Goal: Information Seeking & Learning: Check status

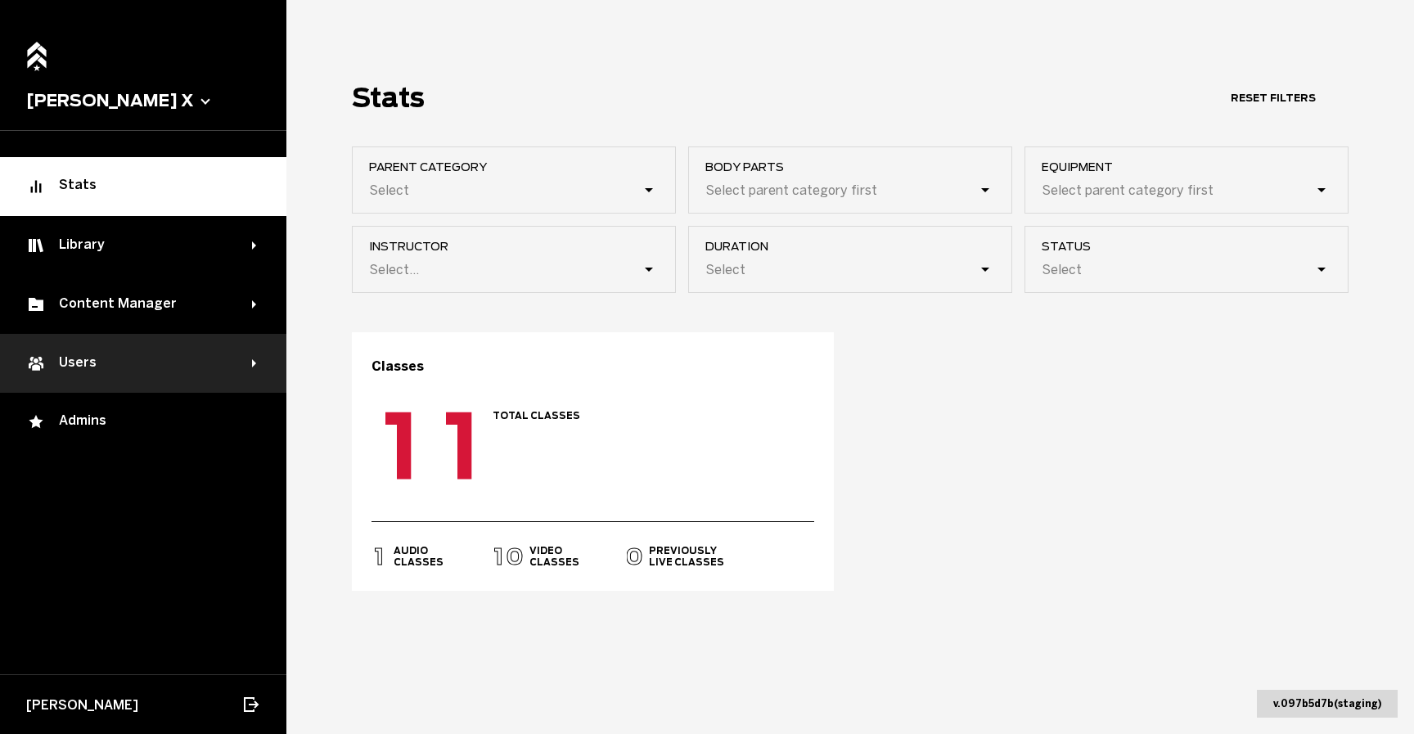
click at [149, 369] on div "Users" at bounding box center [139, 363] width 226 height 20
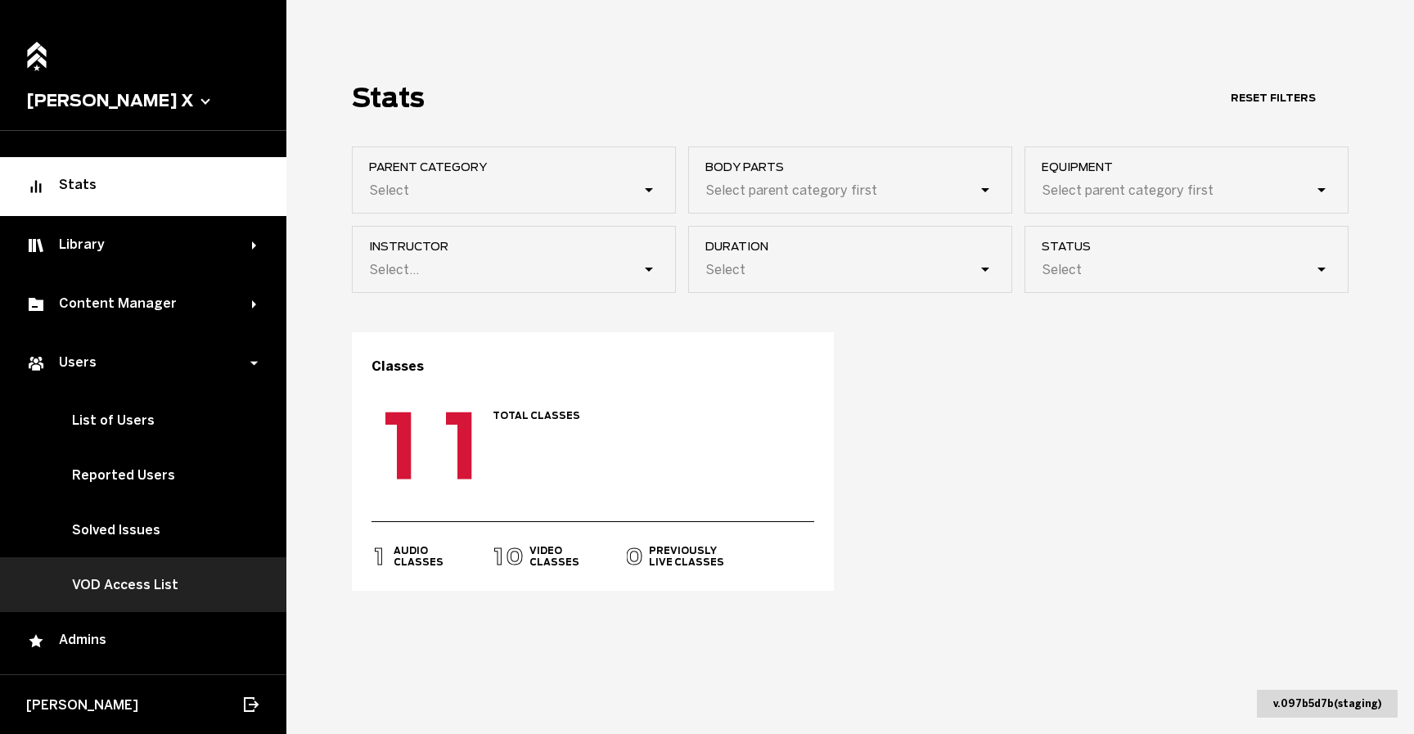
click at [158, 568] on link "VOD Access List" at bounding box center [143, 584] width 286 height 55
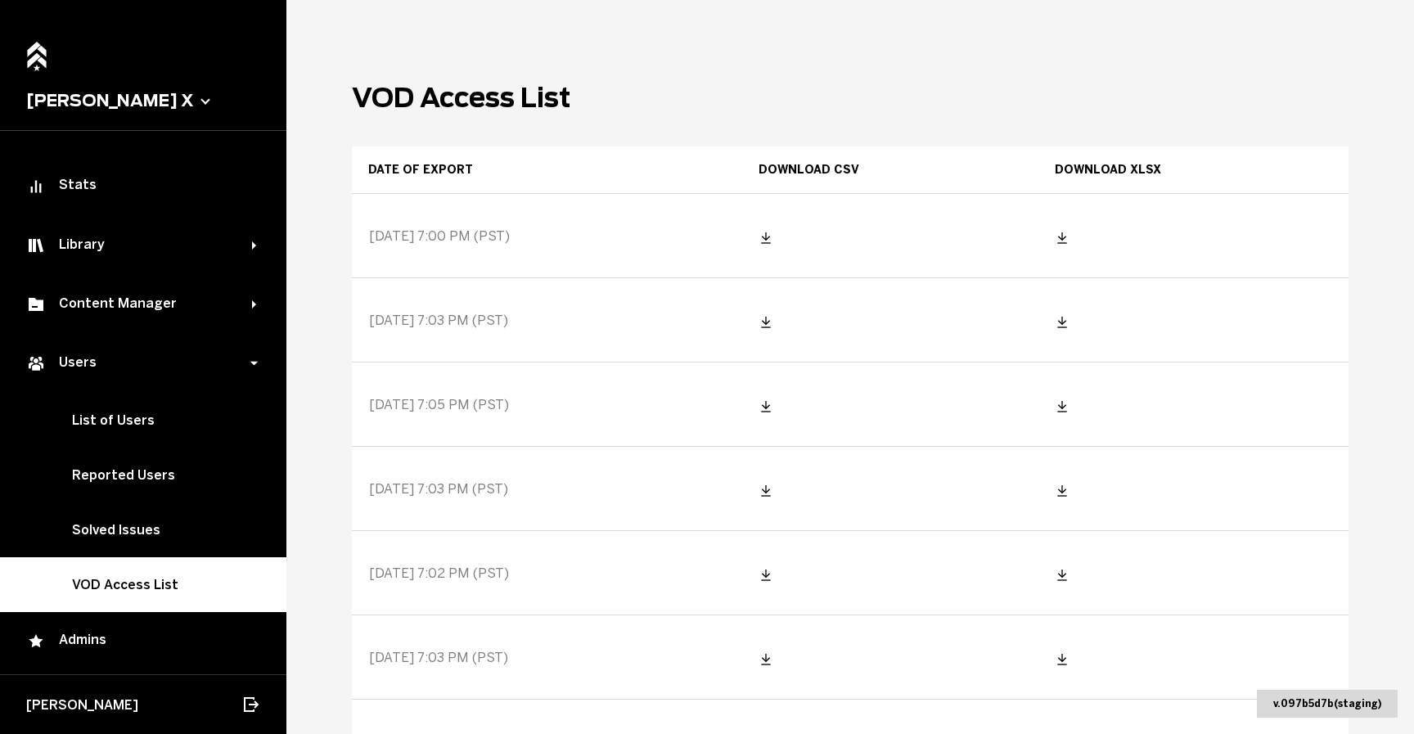
drag, startPoint x: 372, startPoint y: 237, endPoint x: 533, endPoint y: 236, distance: 161.2
click at [532, 235] on div "[DATE] 7:00 PM (PST)" at bounding box center [547, 236] width 389 height 82
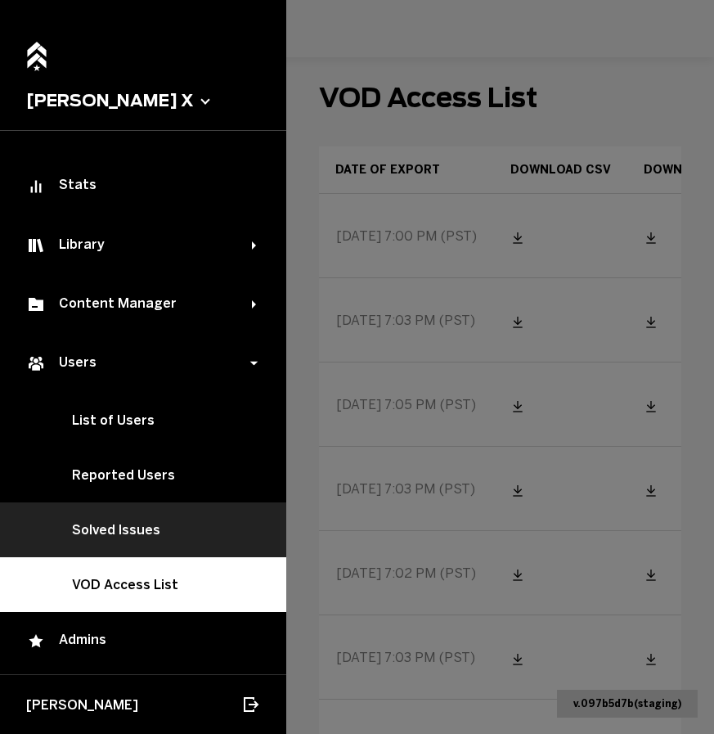
click at [170, 528] on link "Solved Issues" at bounding box center [143, 529] width 286 height 55
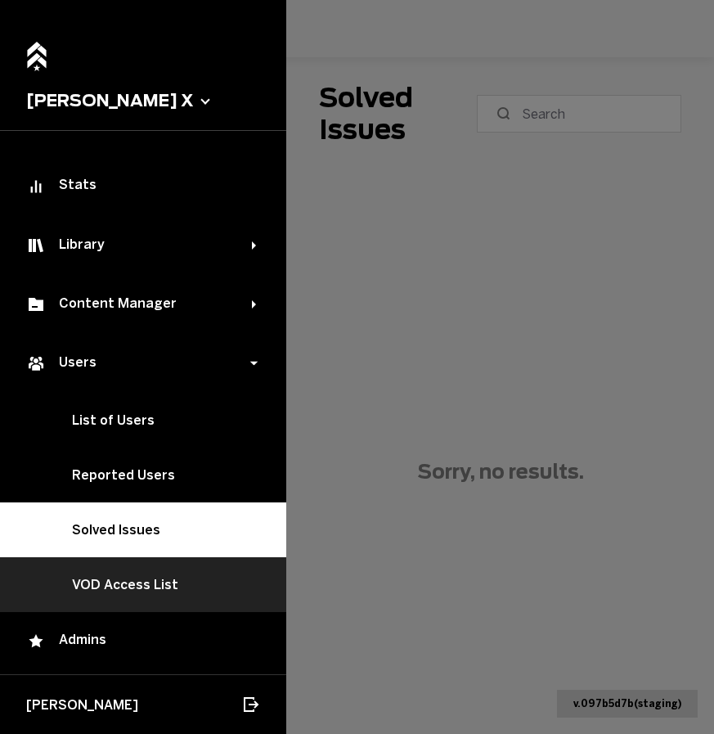
click at [167, 573] on link "VOD Access List" at bounding box center [143, 584] width 286 height 55
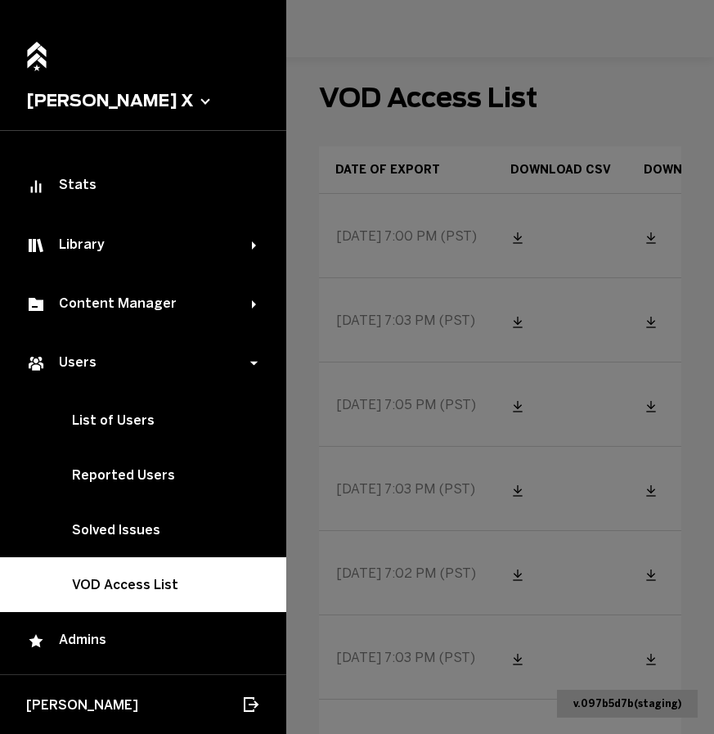
click at [216, 579] on link "VOD Access List" at bounding box center [143, 584] width 286 height 55
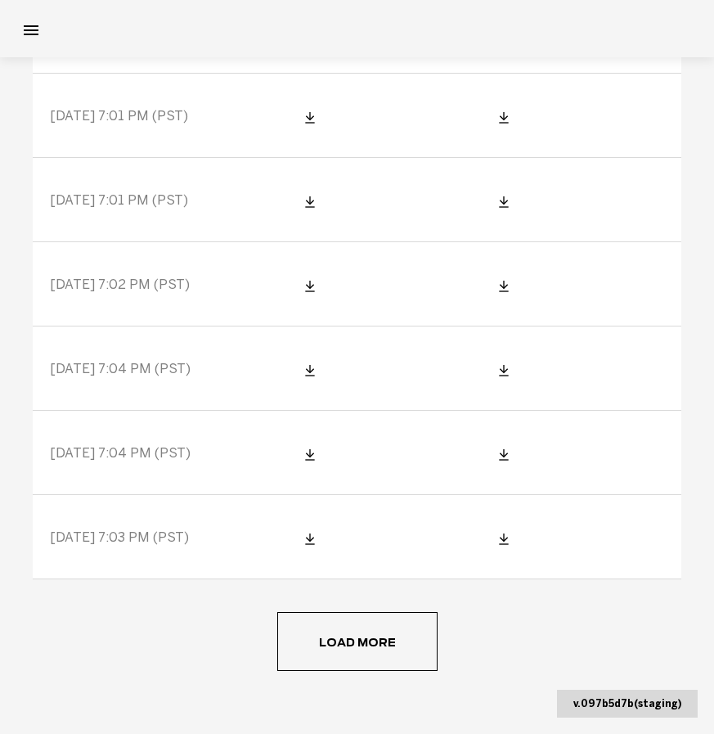
scroll to position [1722, 0]
click at [0, 0] on span "Load more" at bounding box center [0, 0] width 0 height 0
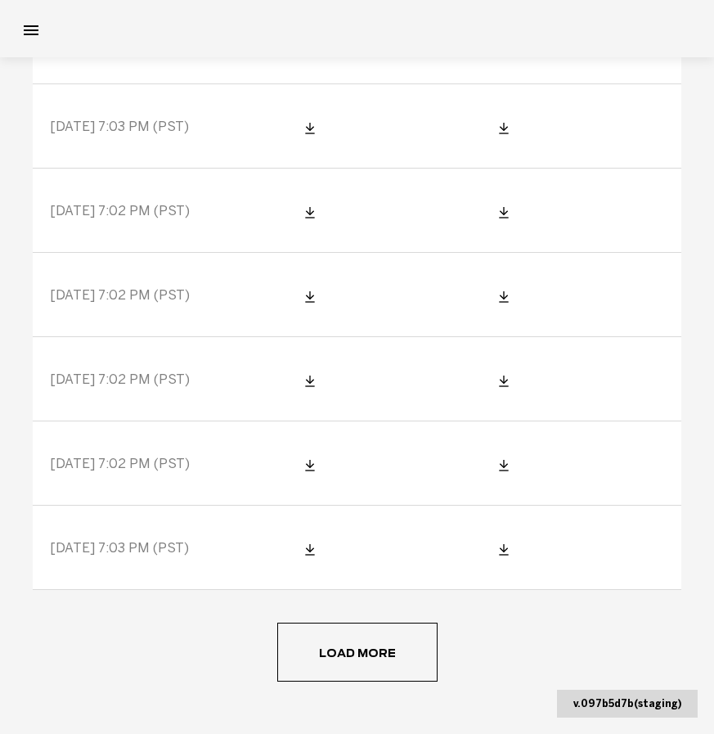
scroll to position [3819, 0]
click at [357, 660] on button "Load more" at bounding box center [357, 651] width 160 height 59
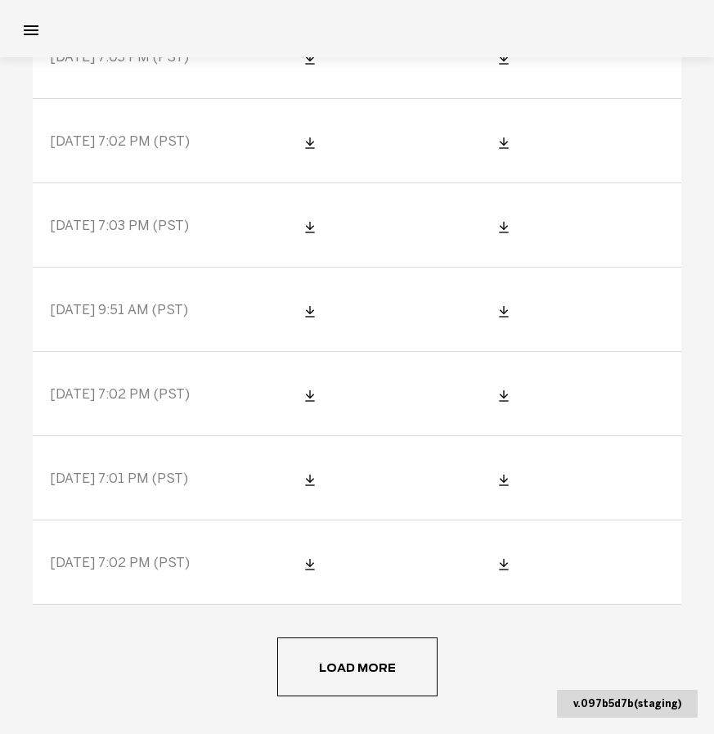
scroll to position [5936, 0]
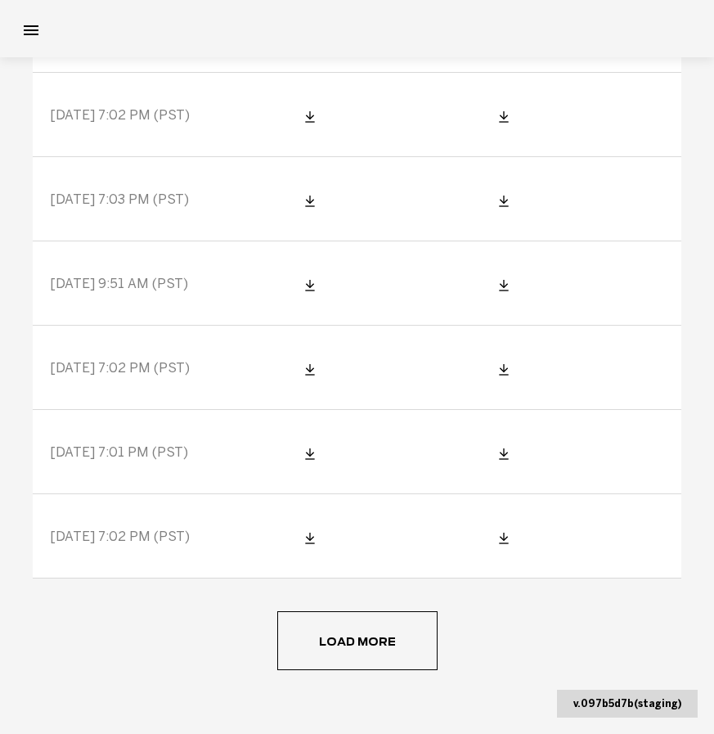
click at [367, 632] on button "Load more" at bounding box center [357, 640] width 160 height 59
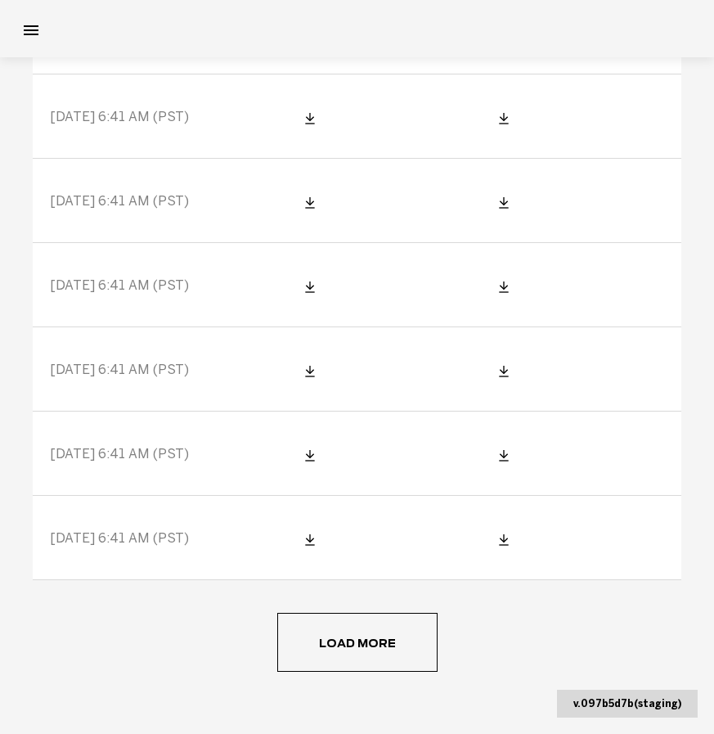
click at [381, 684] on main "VOD Access List Date of export Download CSV Download XLSX 9/1/2025, 7:00 PM (PS…" at bounding box center [357, 367] width 714 height 734
click at [381, 668] on button "Load more" at bounding box center [357, 642] width 160 height 59
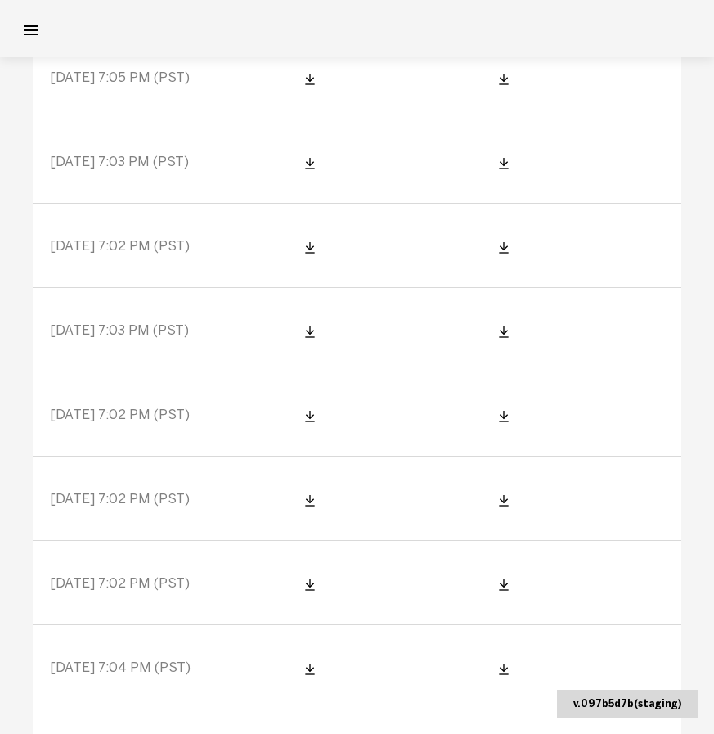
scroll to position [0, 0]
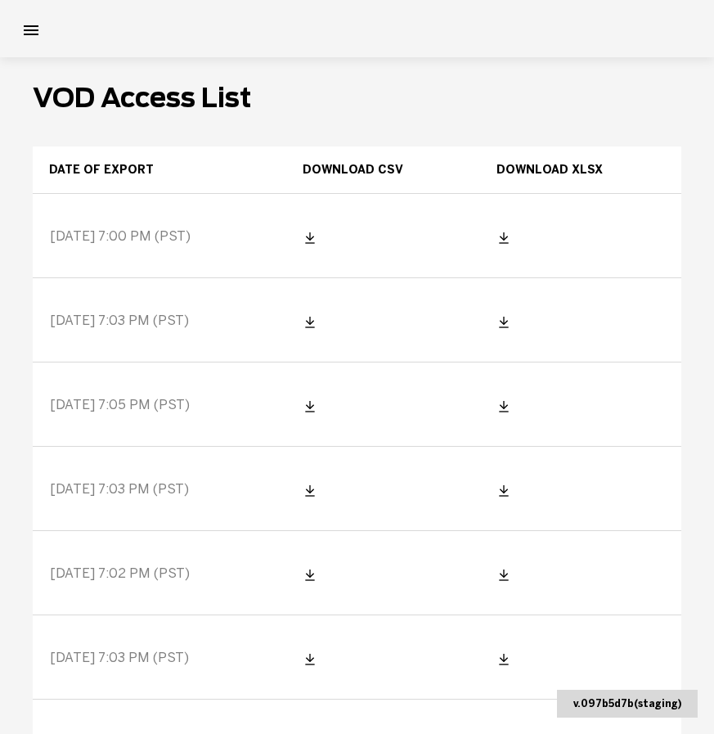
click at [299, 101] on header "VOD Access List" at bounding box center [357, 98] width 649 height 32
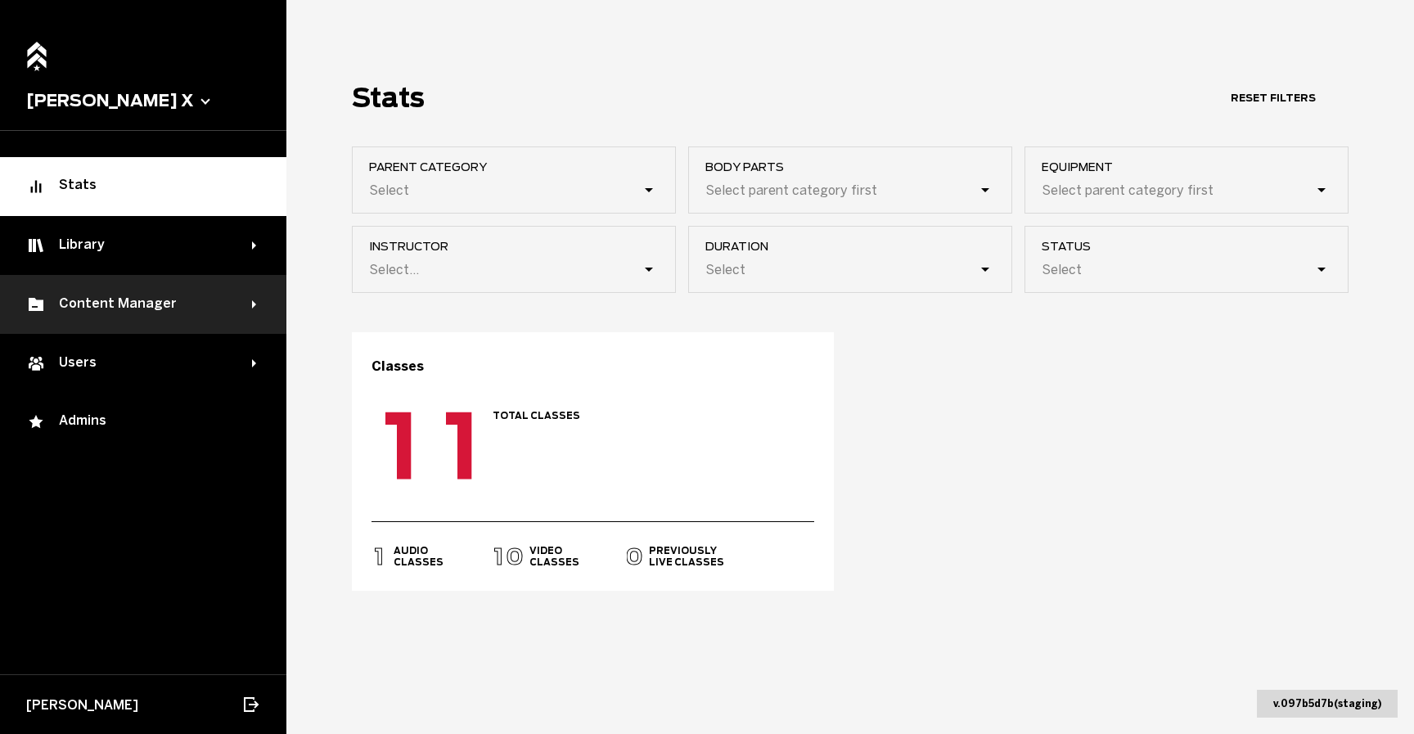
click at [126, 303] on div "Content Manager" at bounding box center [139, 305] width 226 height 20
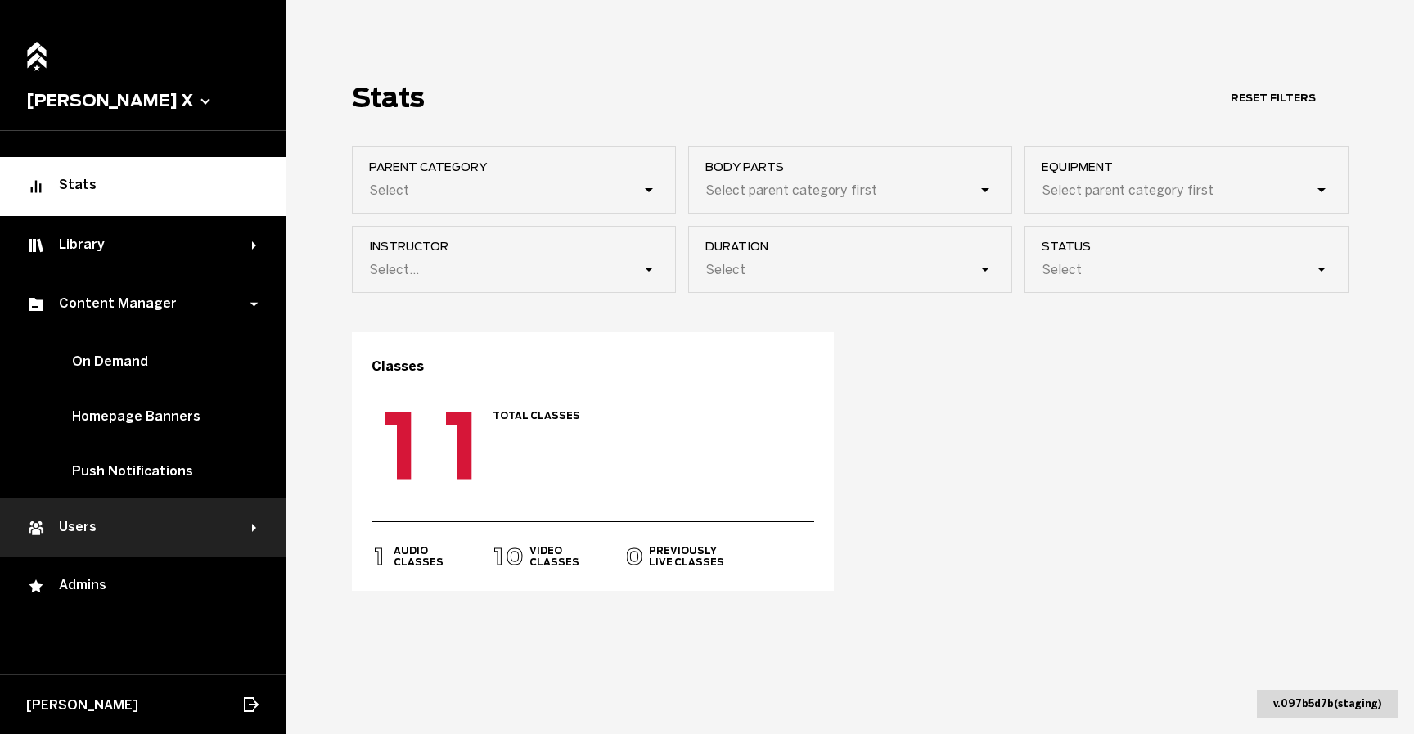
click at [111, 537] on div "Users" at bounding box center [143, 527] width 286 height 59
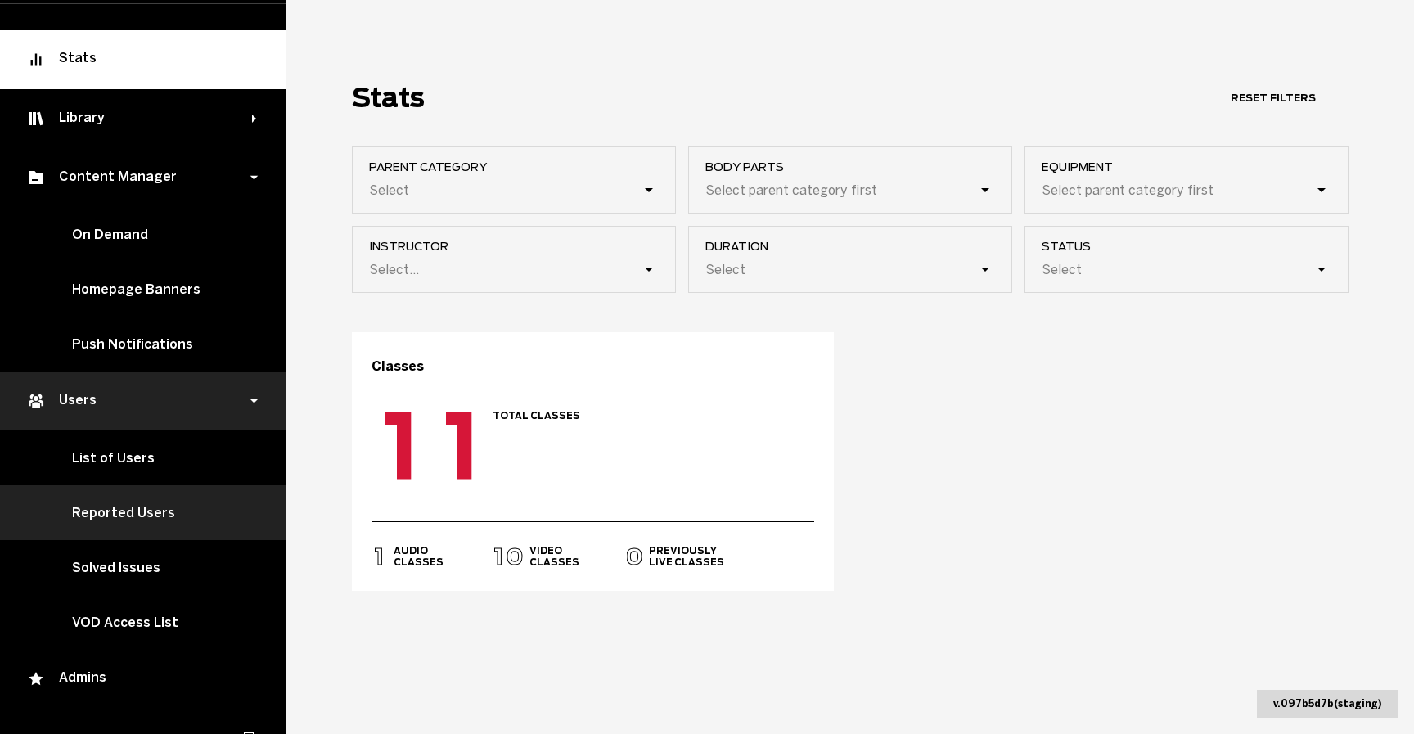
scroll to position [158, 0]
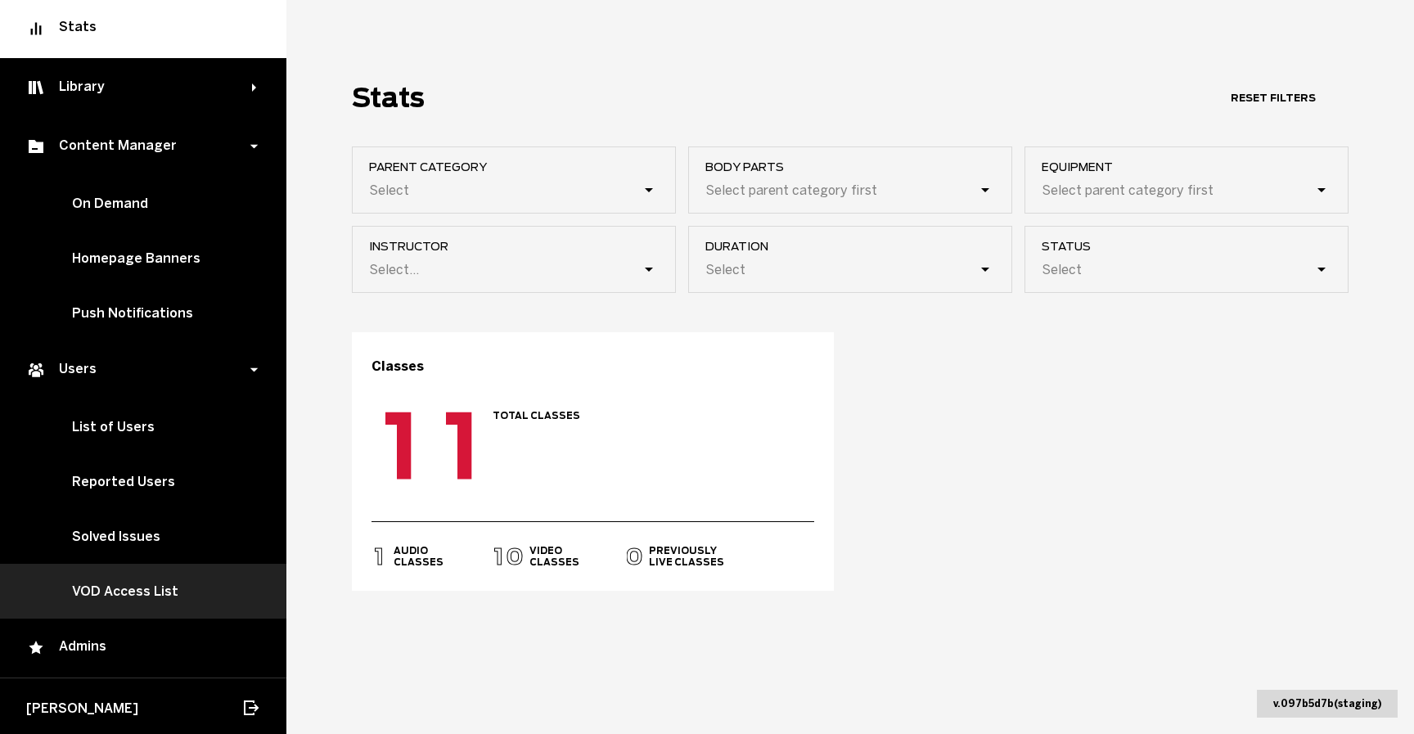
click at [160, 588] on link "VOD Access List" at bounding box center [143, 591] width 286 height 55
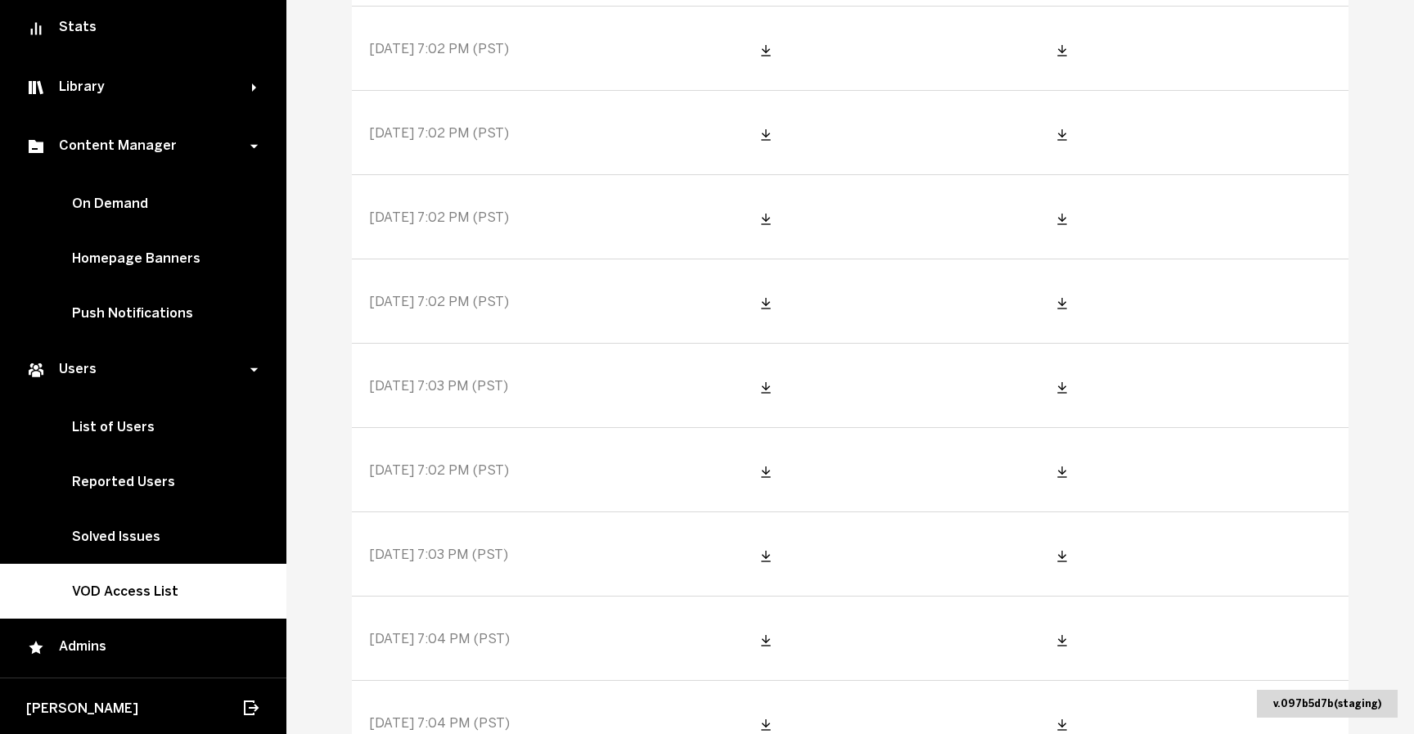
scroll to position [1739, 0]
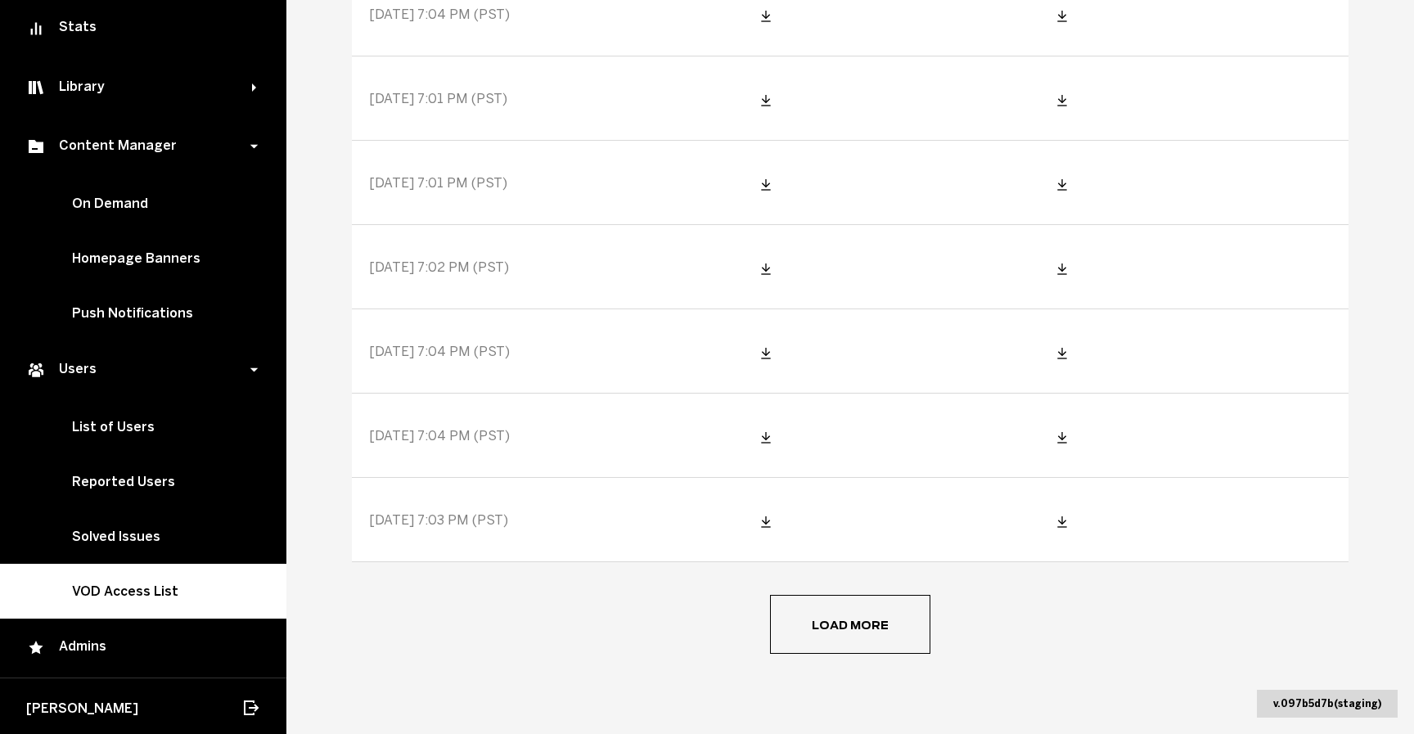
click at [870, 616] on button "Load more" at bounding box center [850, 624] width 160 height 59
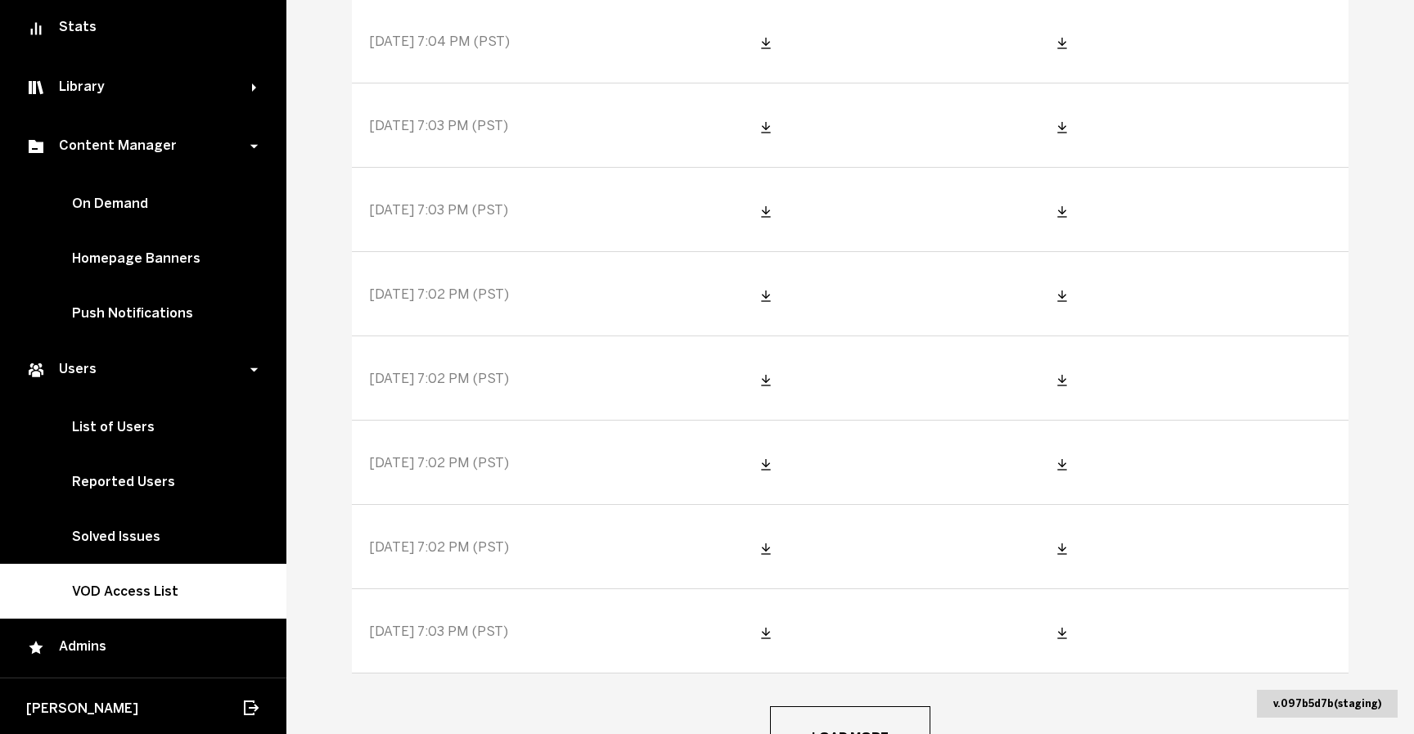
scroll to position [3846, 0]
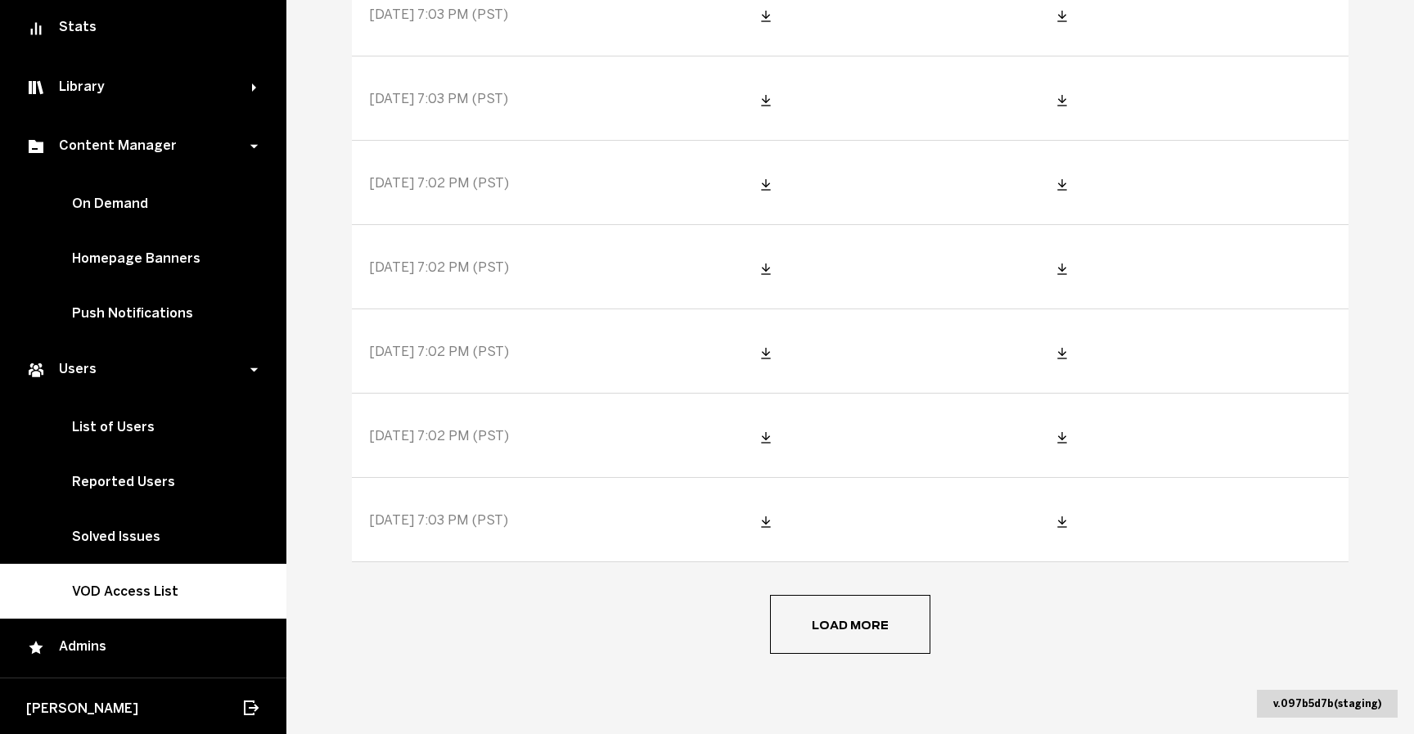
click at [839, 648] on button "Load more" at bounding box center [850, 624] width 160 height 59
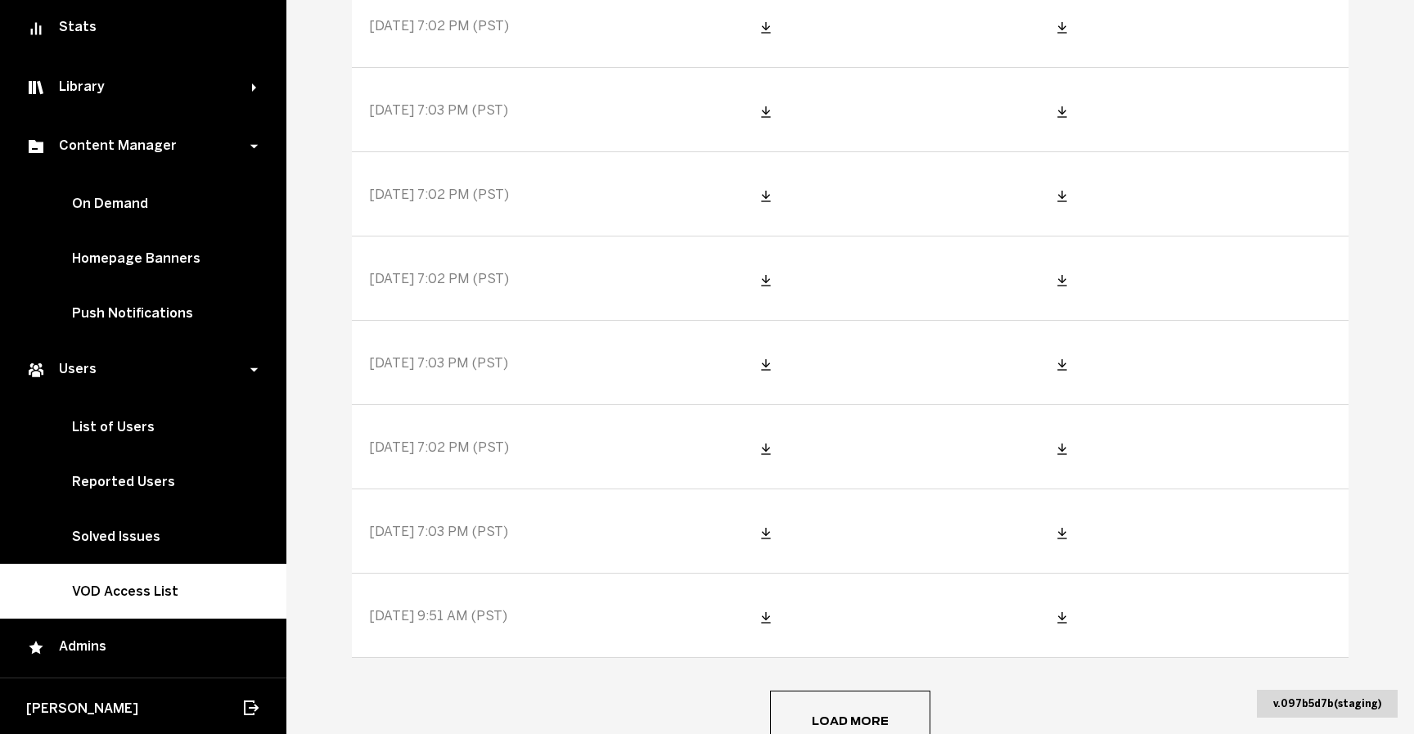
scroll to position [5700, 0]
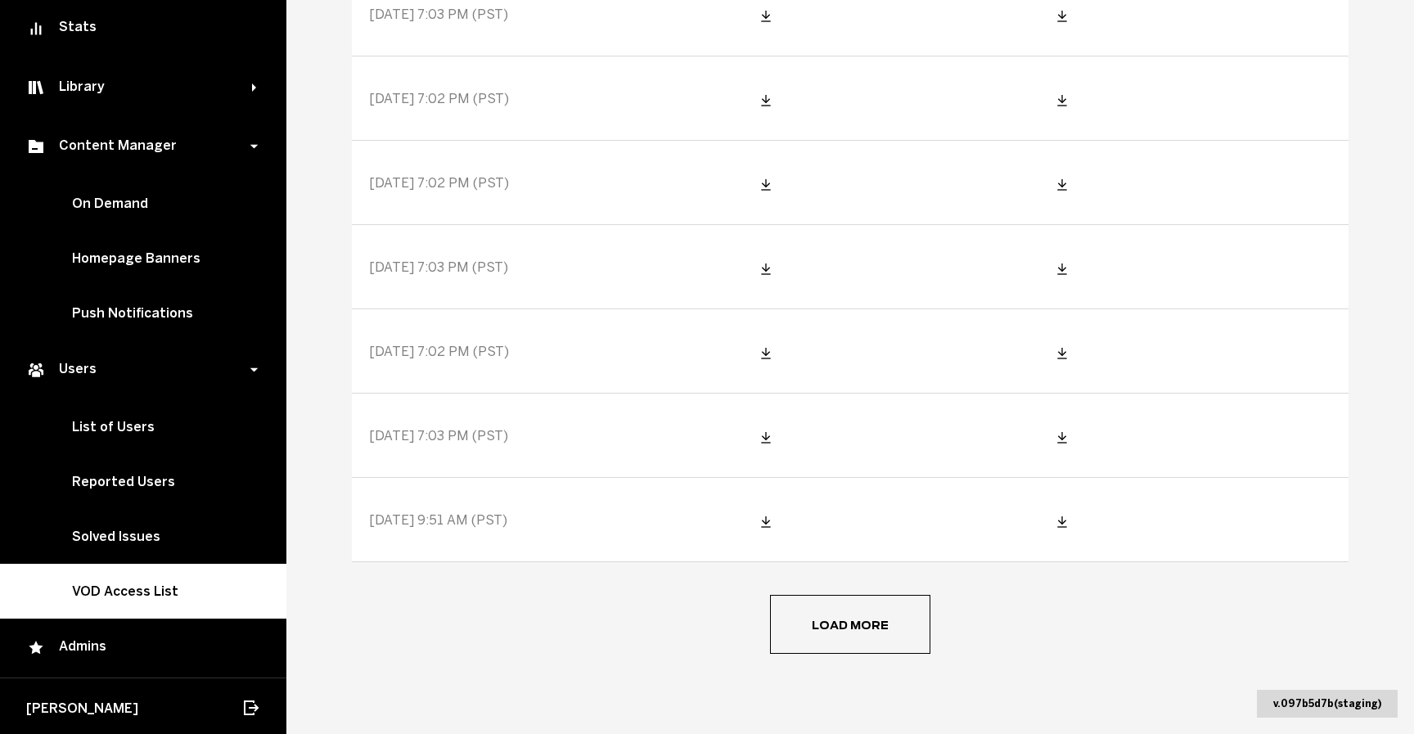
click at [804, 630] on button "Load more" at bounding box center [850, 624] width 160 height 59
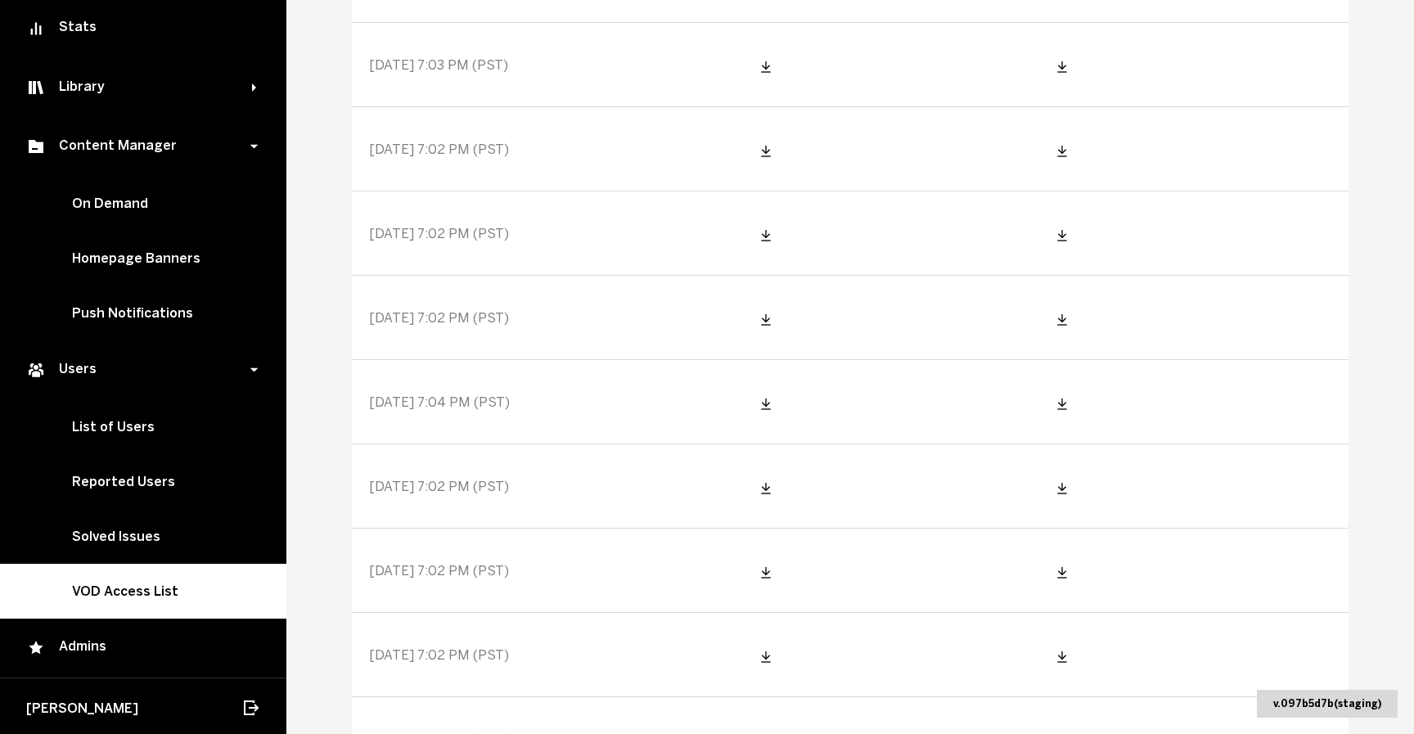
scroll to position [0, 0]
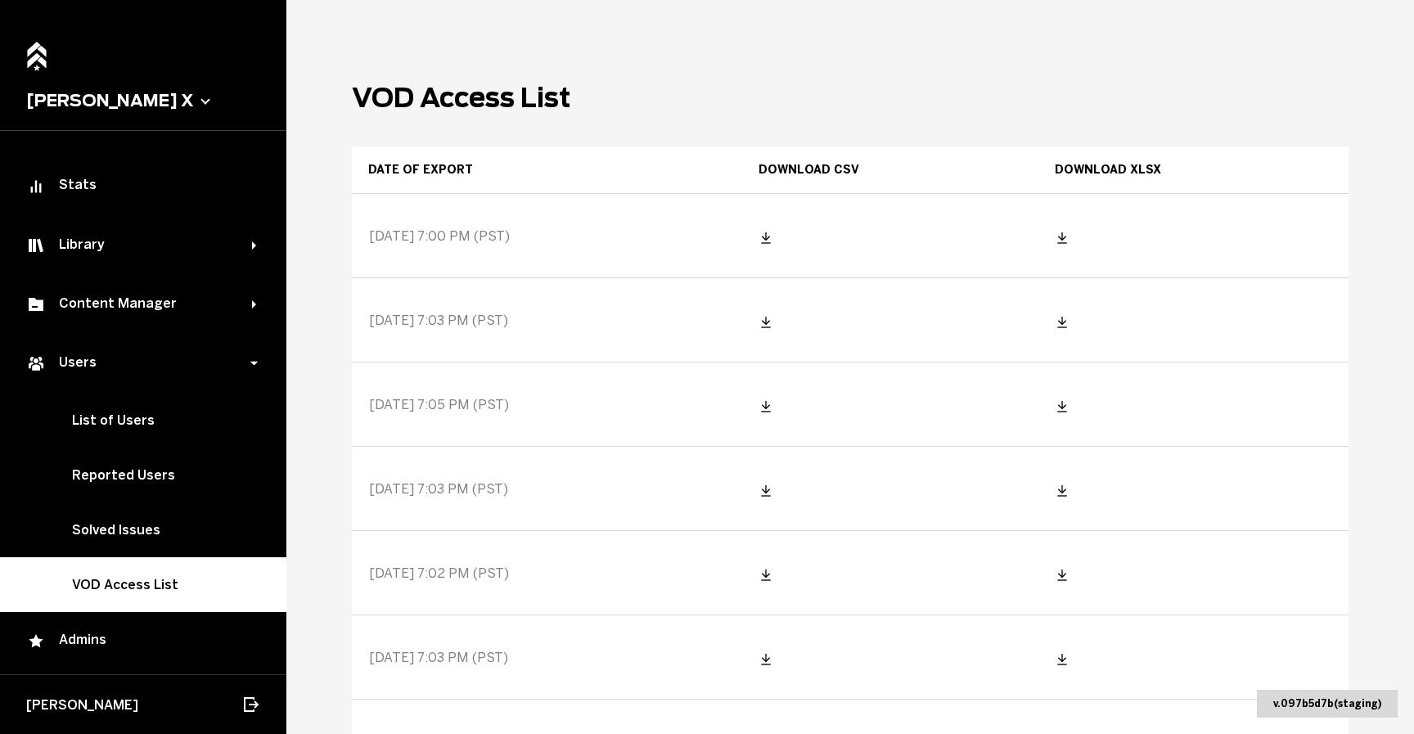
click at [462, 667] on div "[DATE] 7:03 PM (PST)" at bounding box center [547, 657] width 389 height 82
click at [463, 639] on div "[DATE] 7:03 PM (PST)" at bounding box center [547, 657] width 389 height 82
click at [463, 653] on span "[DATE] 7:03 PM (PST)" at bounding box center [438, 658] width 139 height 16
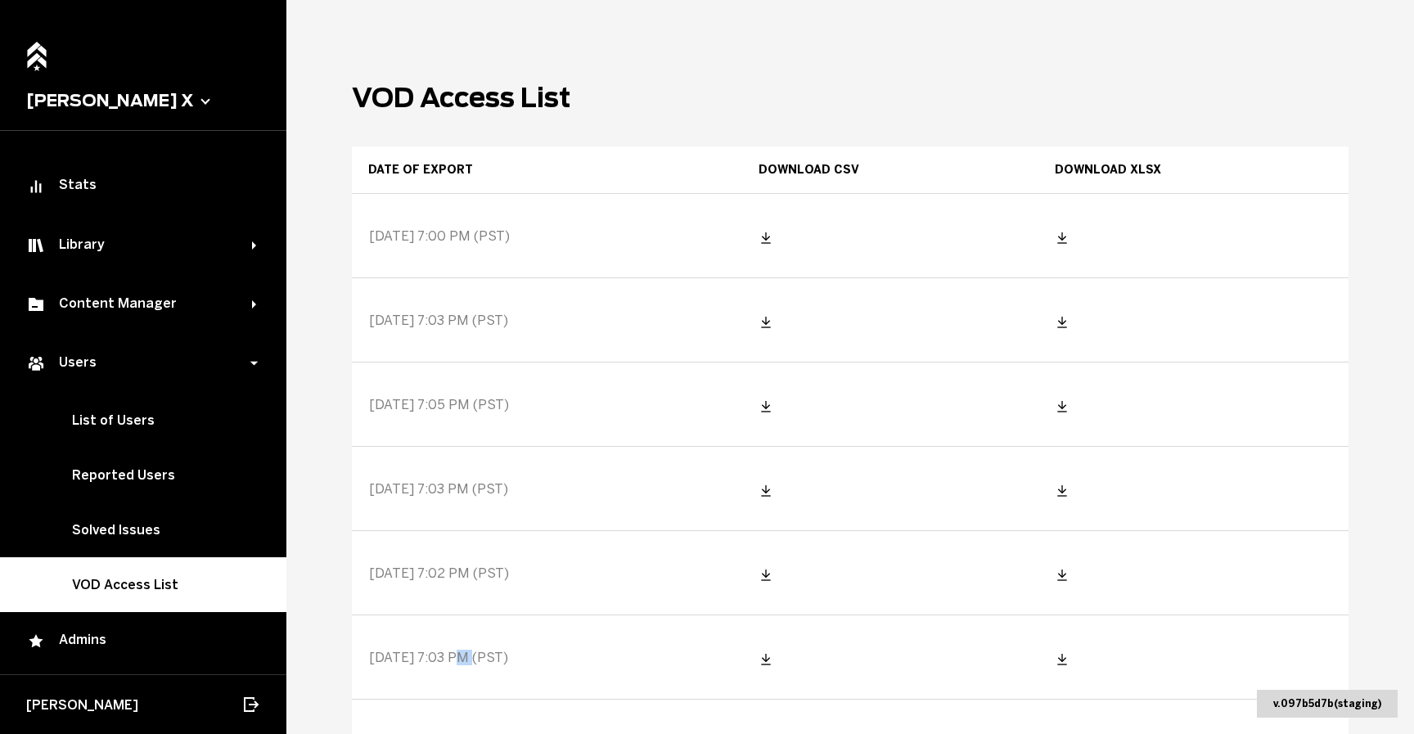
click at [463, 653] on span "[DATE] 7:03 PM (PST)" at bounding box center [438, 658] width 139 height 16
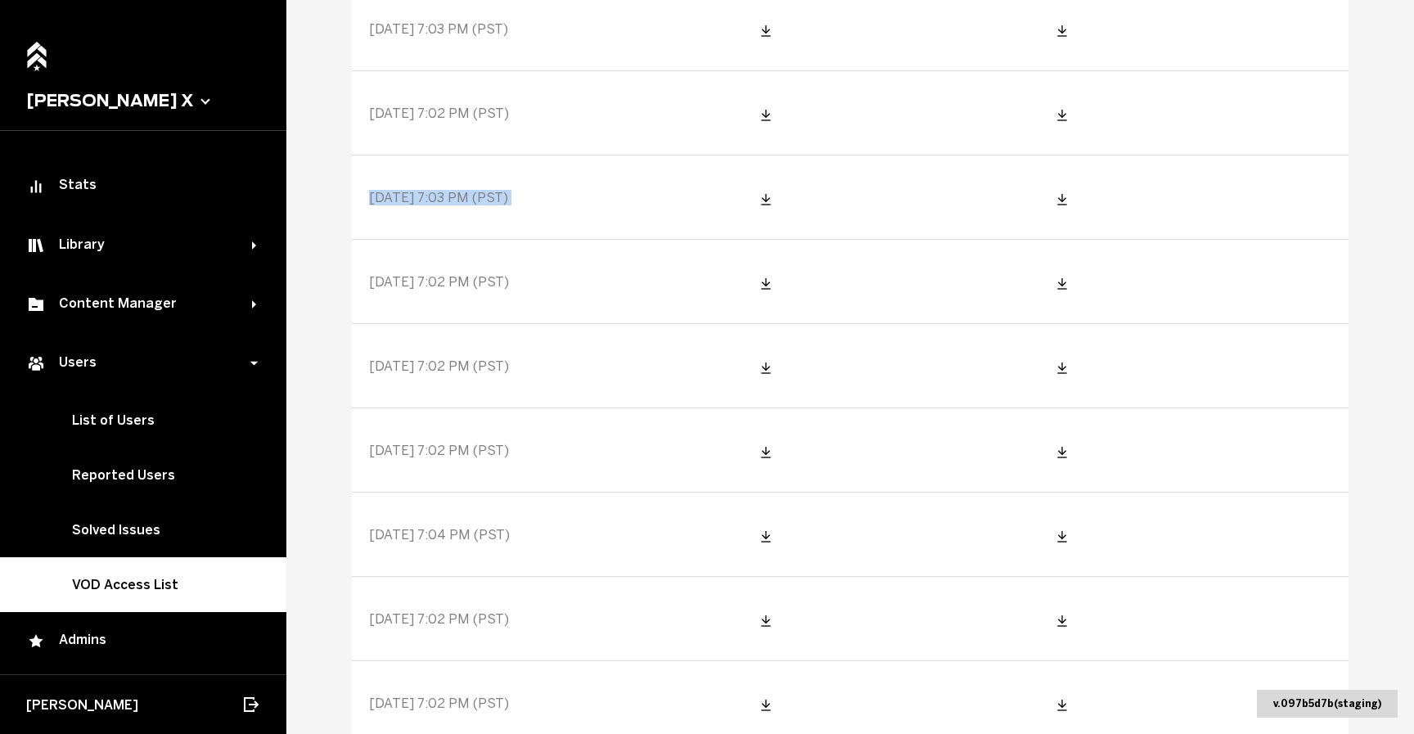
scroll to position [463, 0]
click at [446, 695] on span "[DATE] 7:02 PM (PST)" at bounding box center [439, 700] width 140 height 16
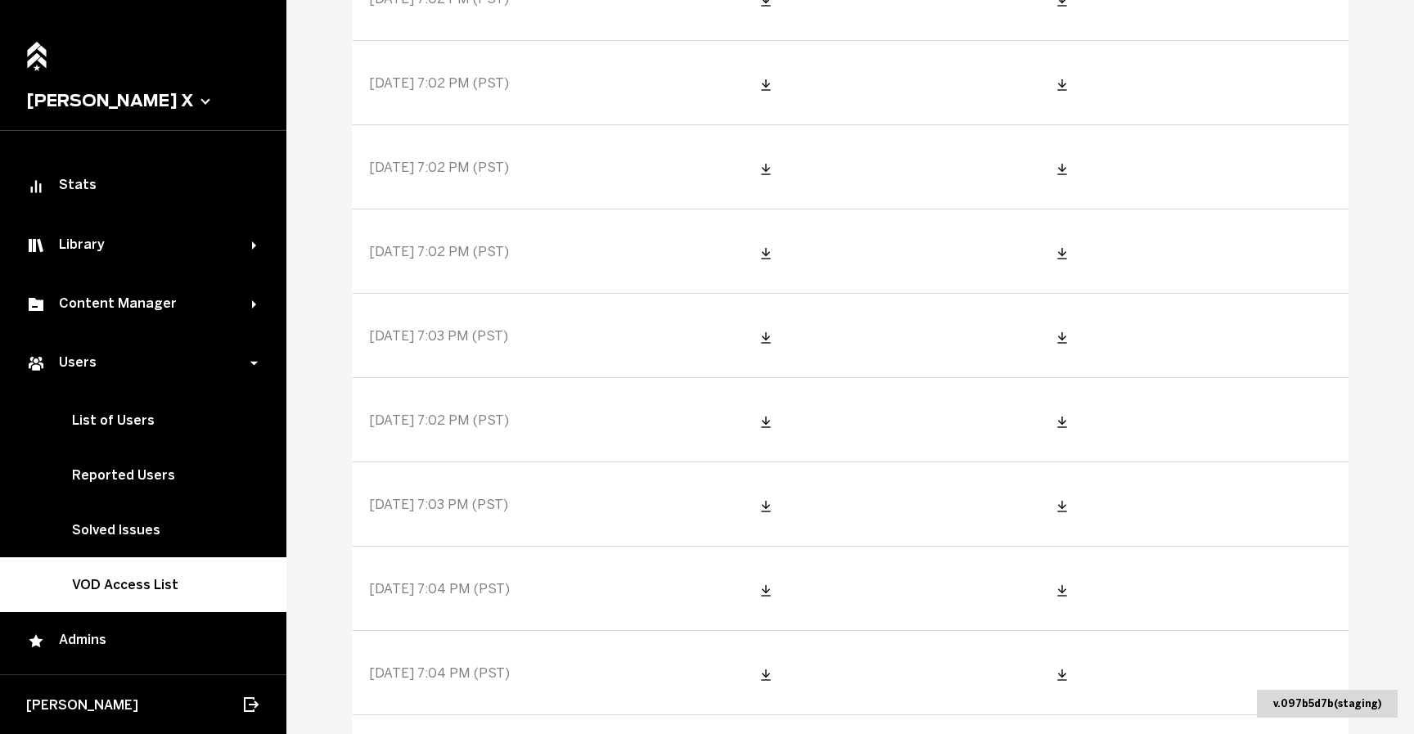
click at [420, 665] on span "[DATE] 7:04 PM (PST)" at bounding box center [439, 673] width 141 height 16
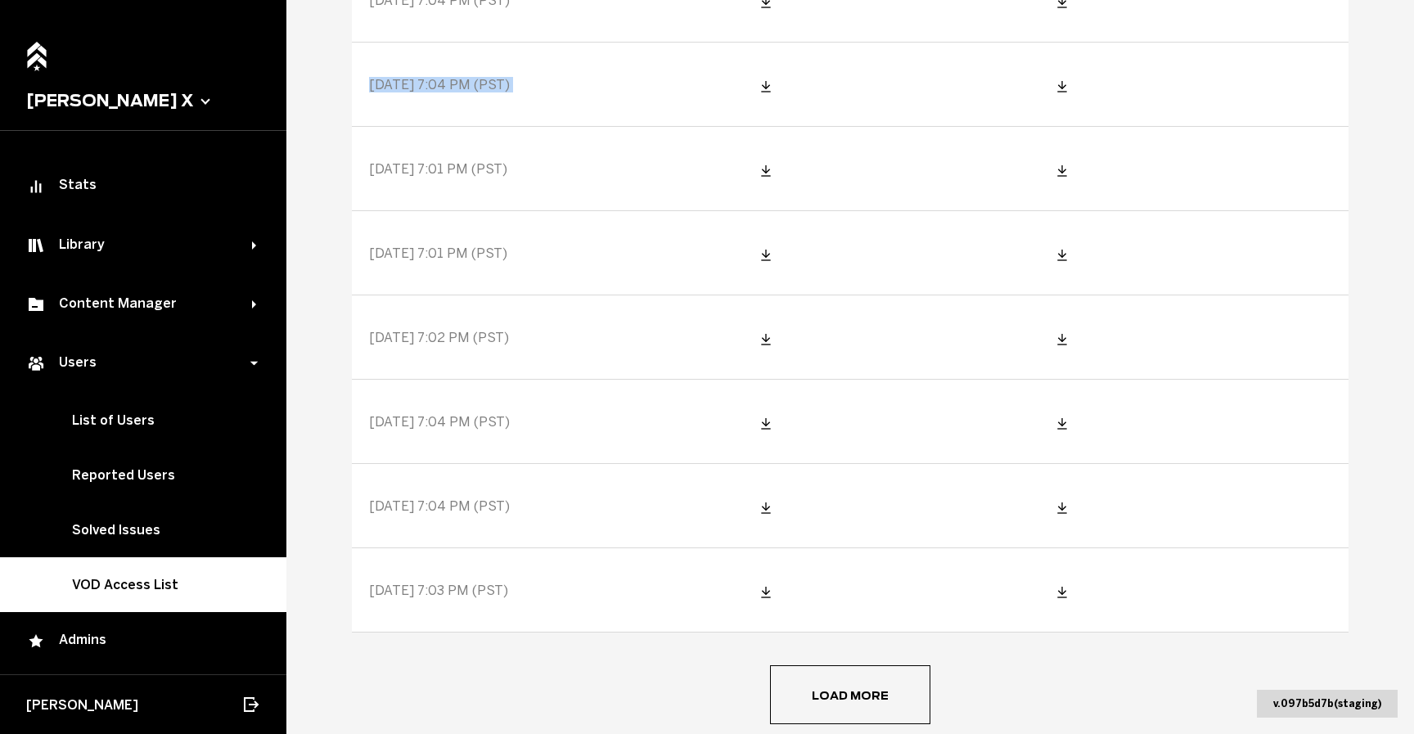
scroll to position [1672, 0]
click at [439, 587] on span "[DATE] 7:03 PM (PST)" at bounding box center [438, 586] width 139 height 16
click at [835, 671] on button "Load more" at bounding box center [850, 690] width 160 height 59
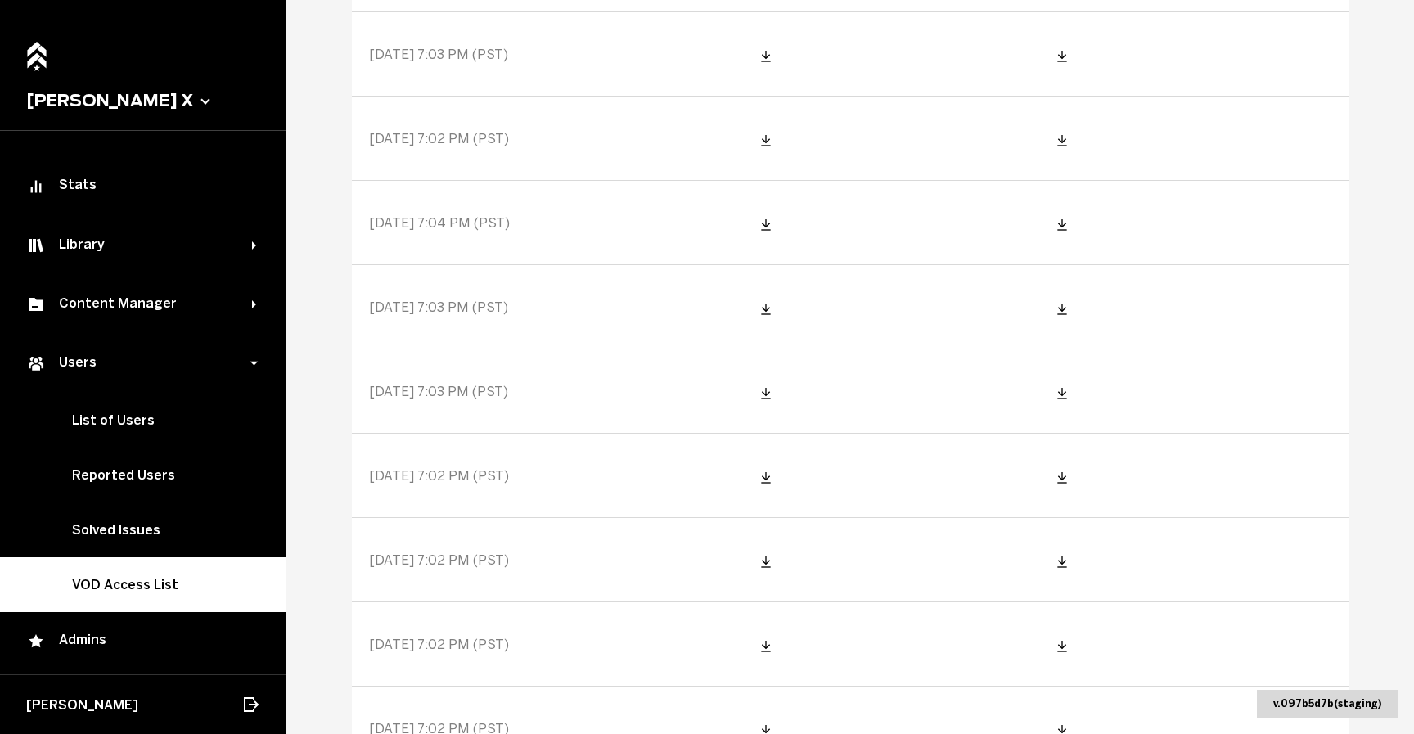
scroll to position [3846, 0]
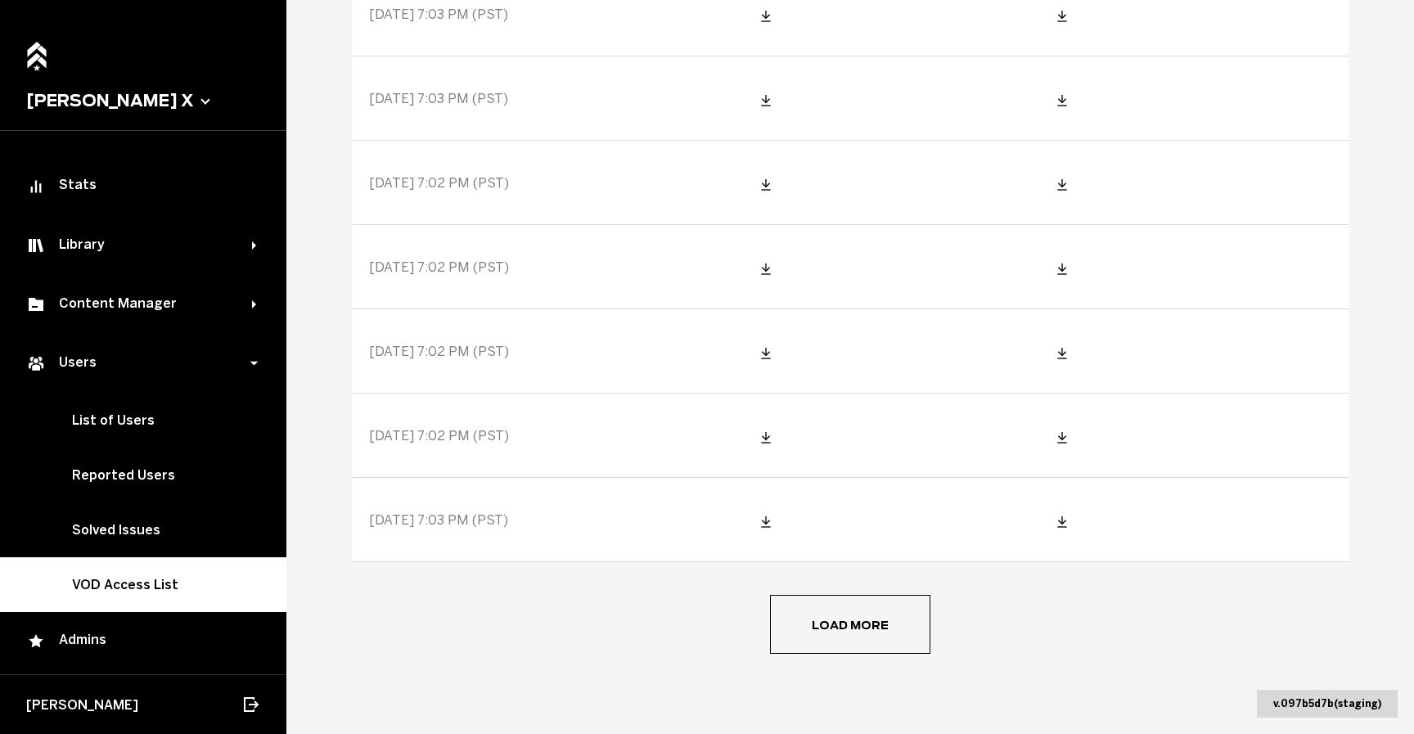
click at [481, 516] on span "[DATE] 7:03 PM (PST)" at bounding box center [438, 520] width 139 height 16
click at [836, 617] on button "Load more" at bounding box center [850, 624] width 160 height 59
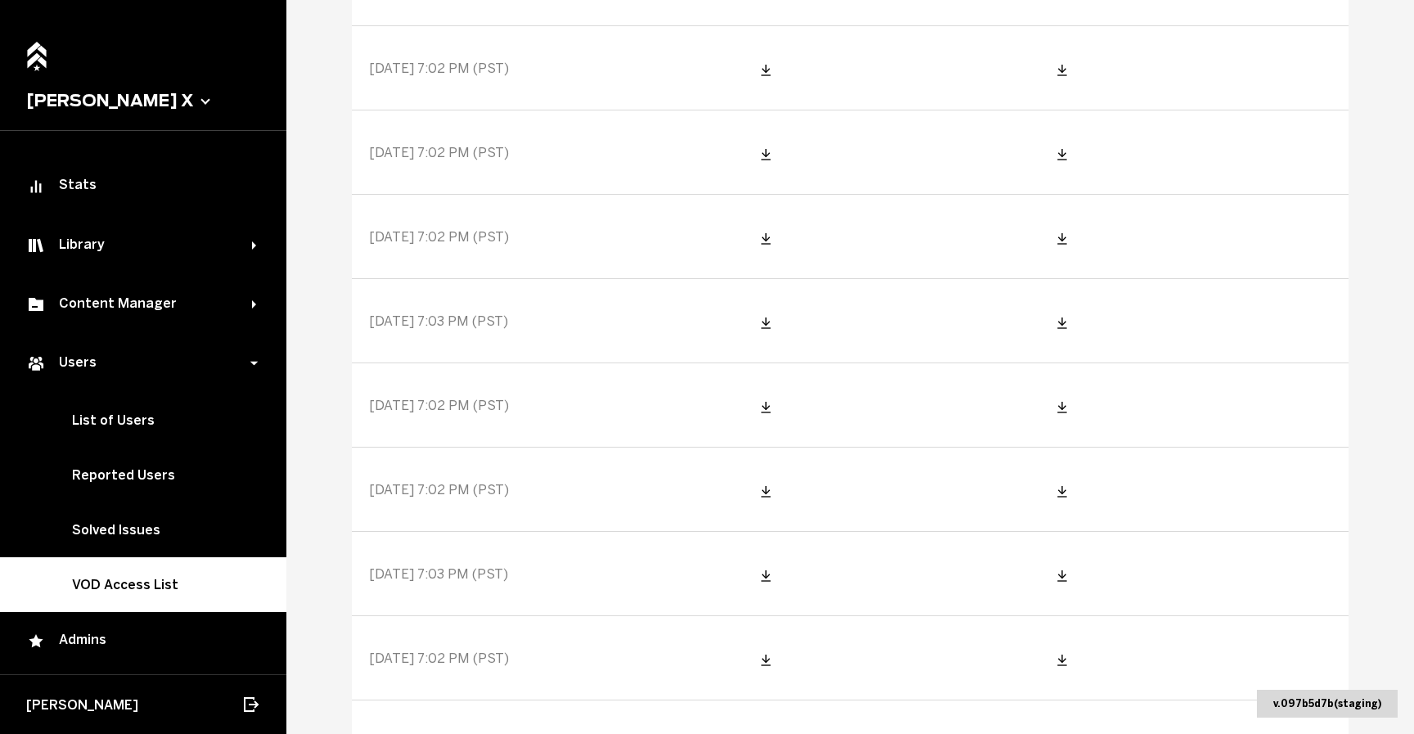
scroll to position [5700, 0]
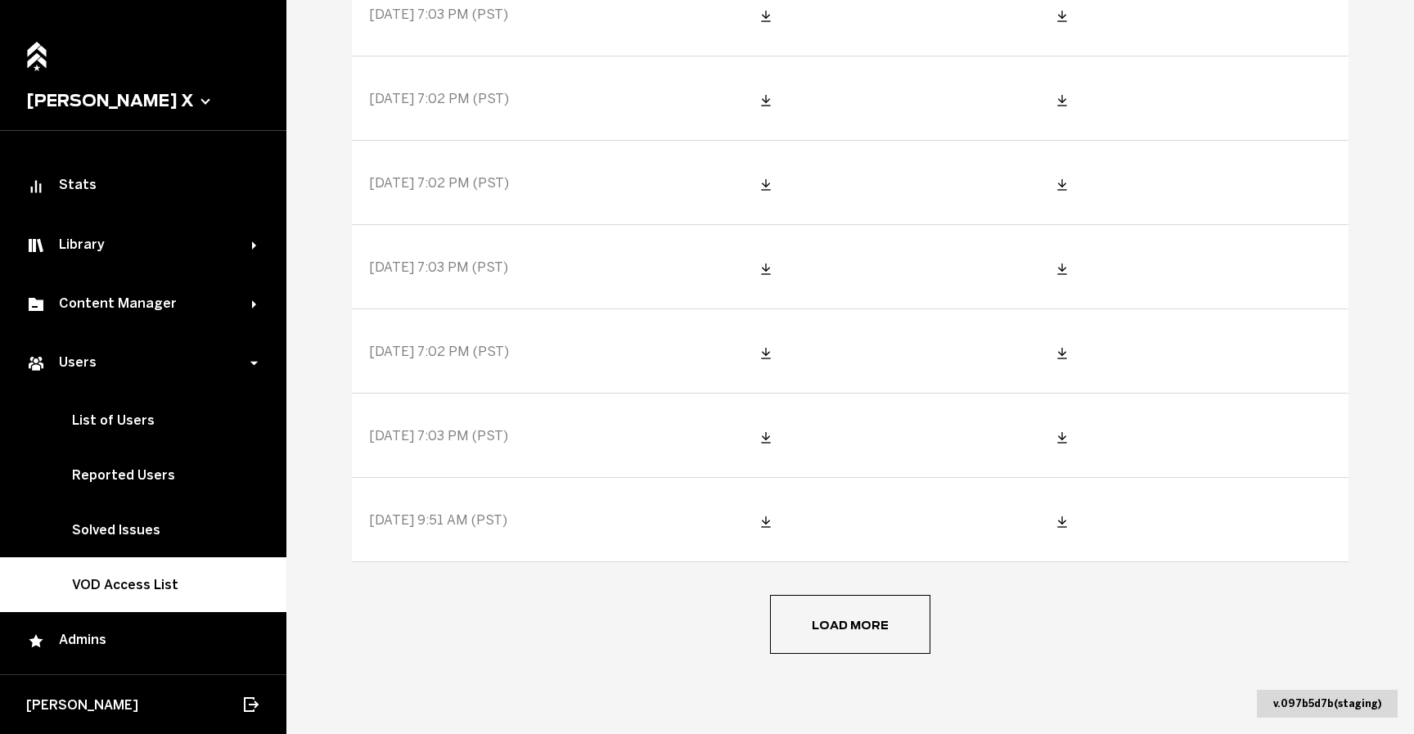
click at [470, 512] on span "[DATE] 9:51 AM (PST)" at bounding box center [438, 520] width 138 height 16
click at [788, 602] on button "Load more" at bounding box center [850, 624] width 160 height 59
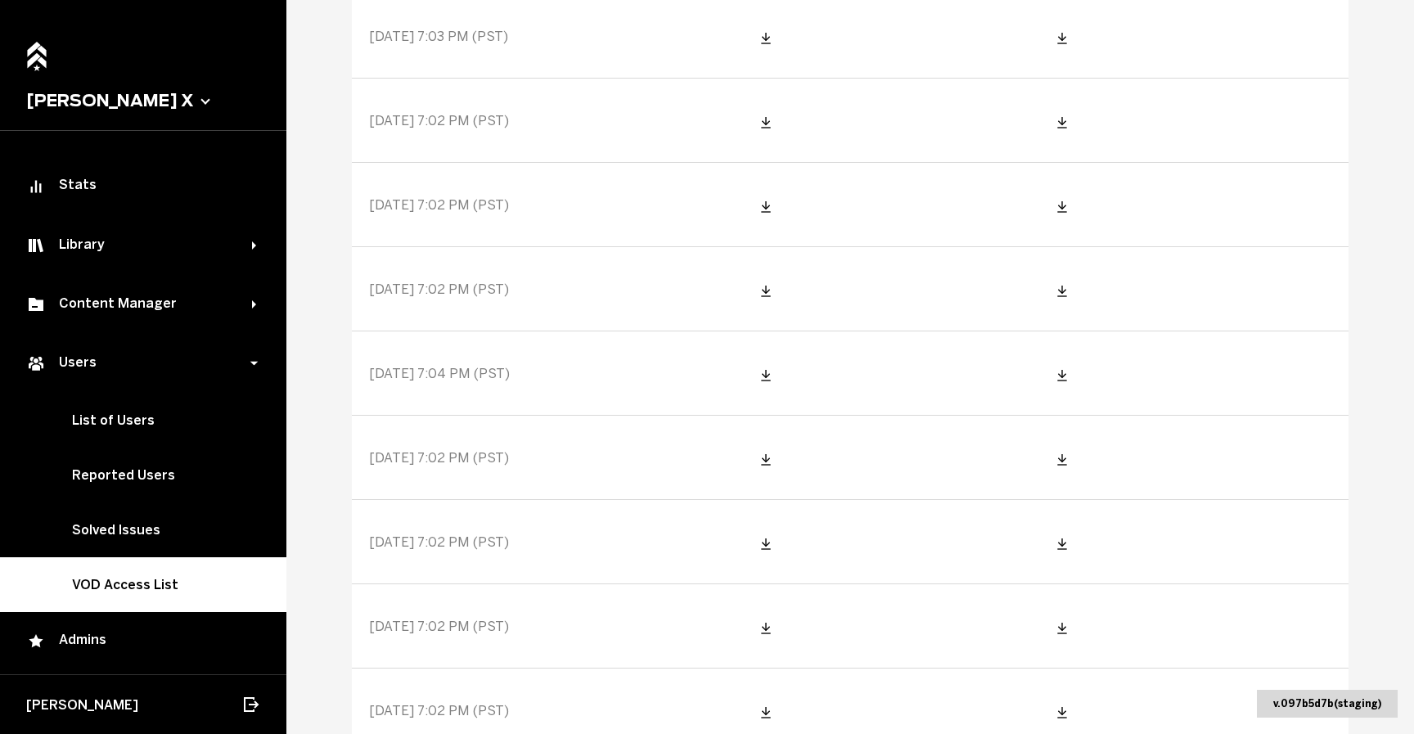
scroll to position [617, 0]
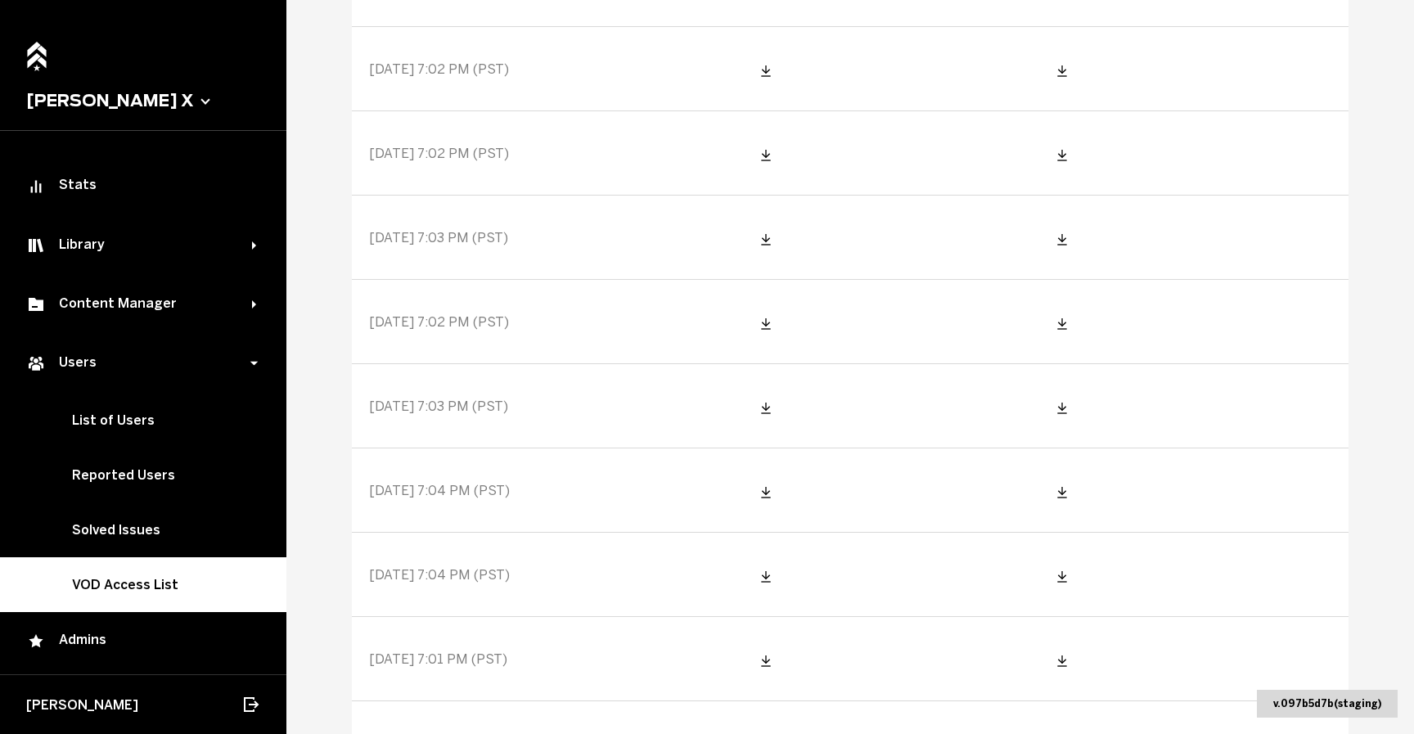
scroll to position [1739, 0]
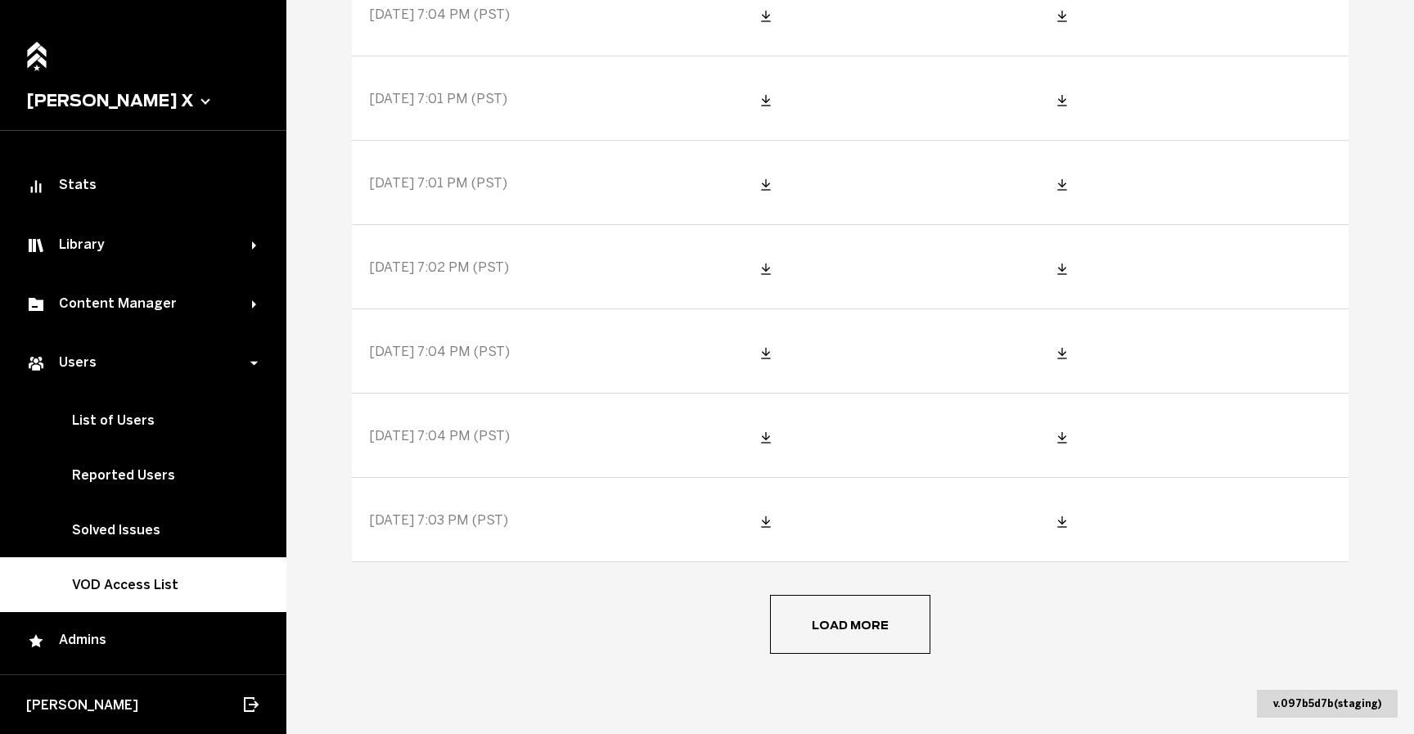
click at [826, 626] on button "Load more" at bounding box center [850, 624] width 160 height 59
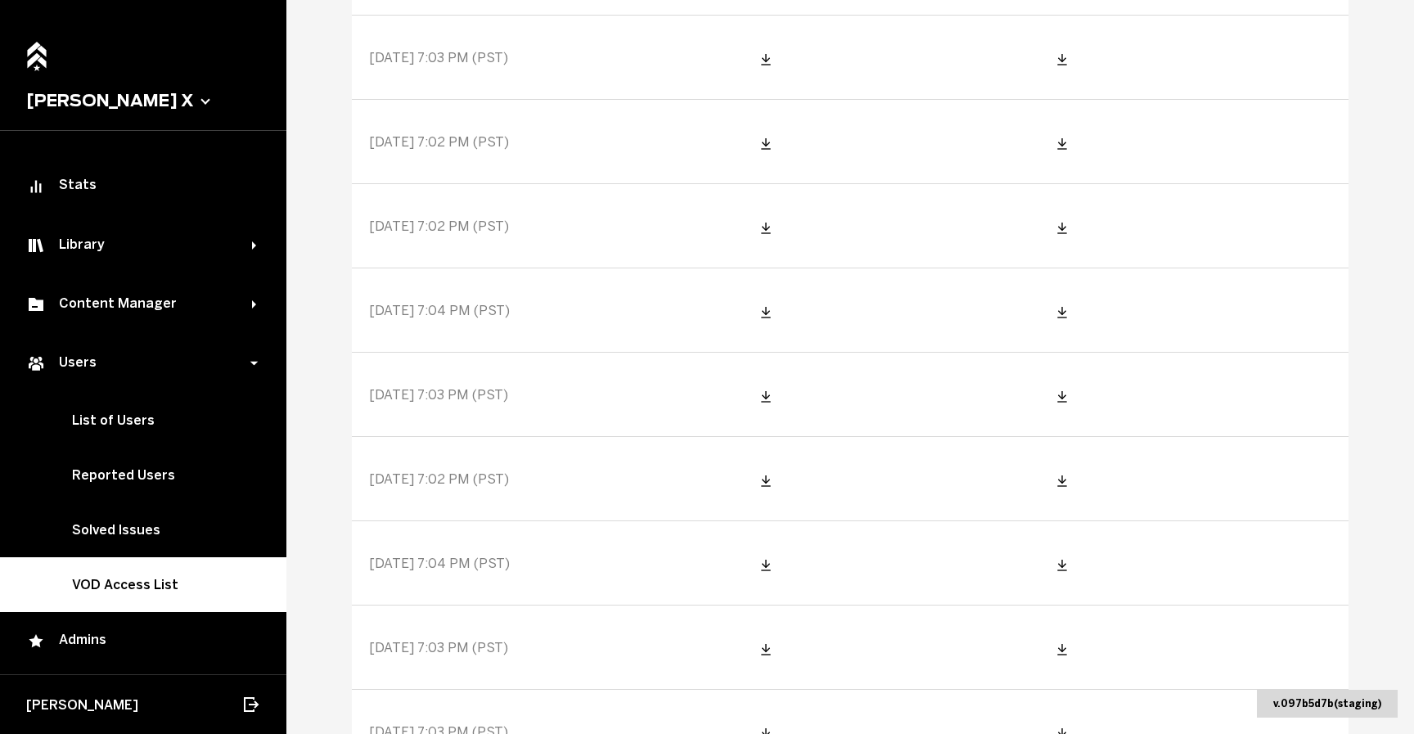
scroll to position [3846, 0]
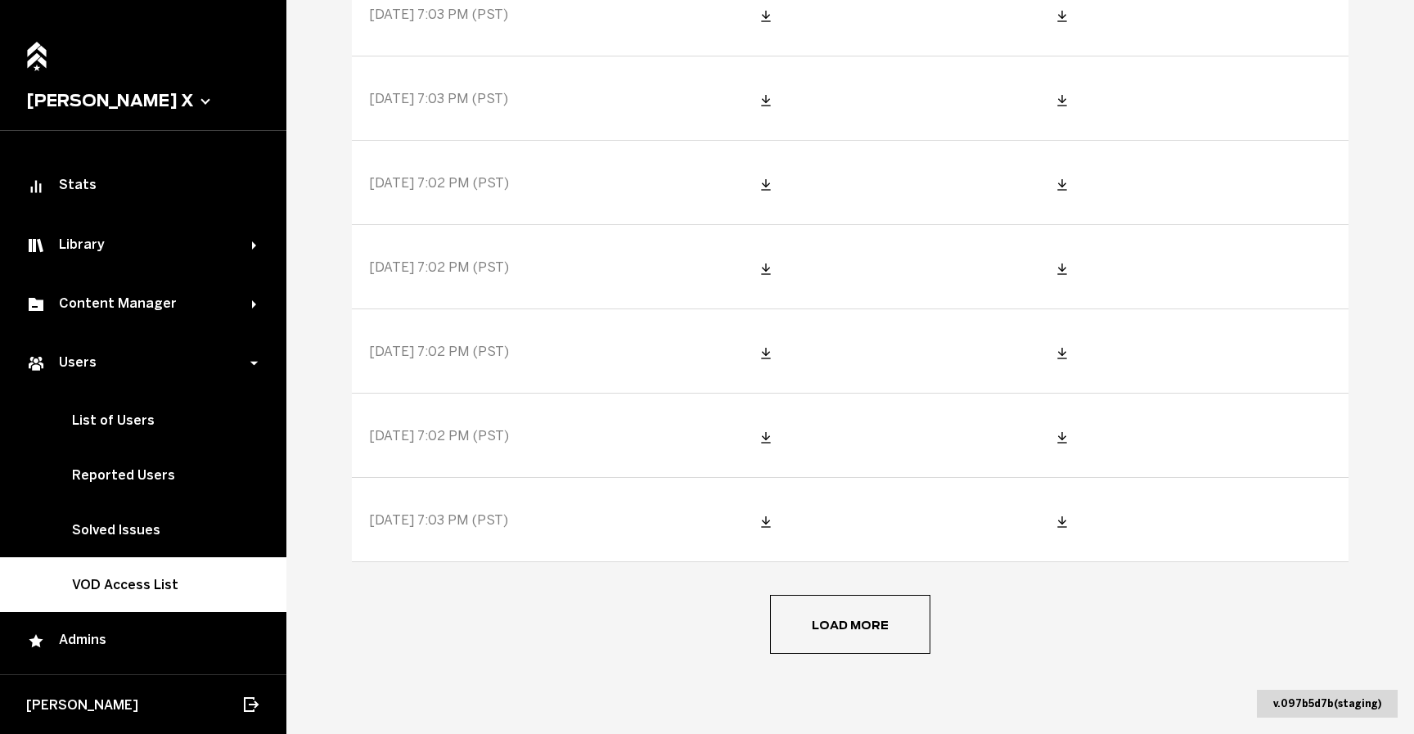
click at [479, 523] on span "[DATE] 7:03 PM (PST)" at bounding box center [438, 520] width 139 height 16
click at [817, 608] on button "Load more" at bounding box center [850, 624] width 160 height 59
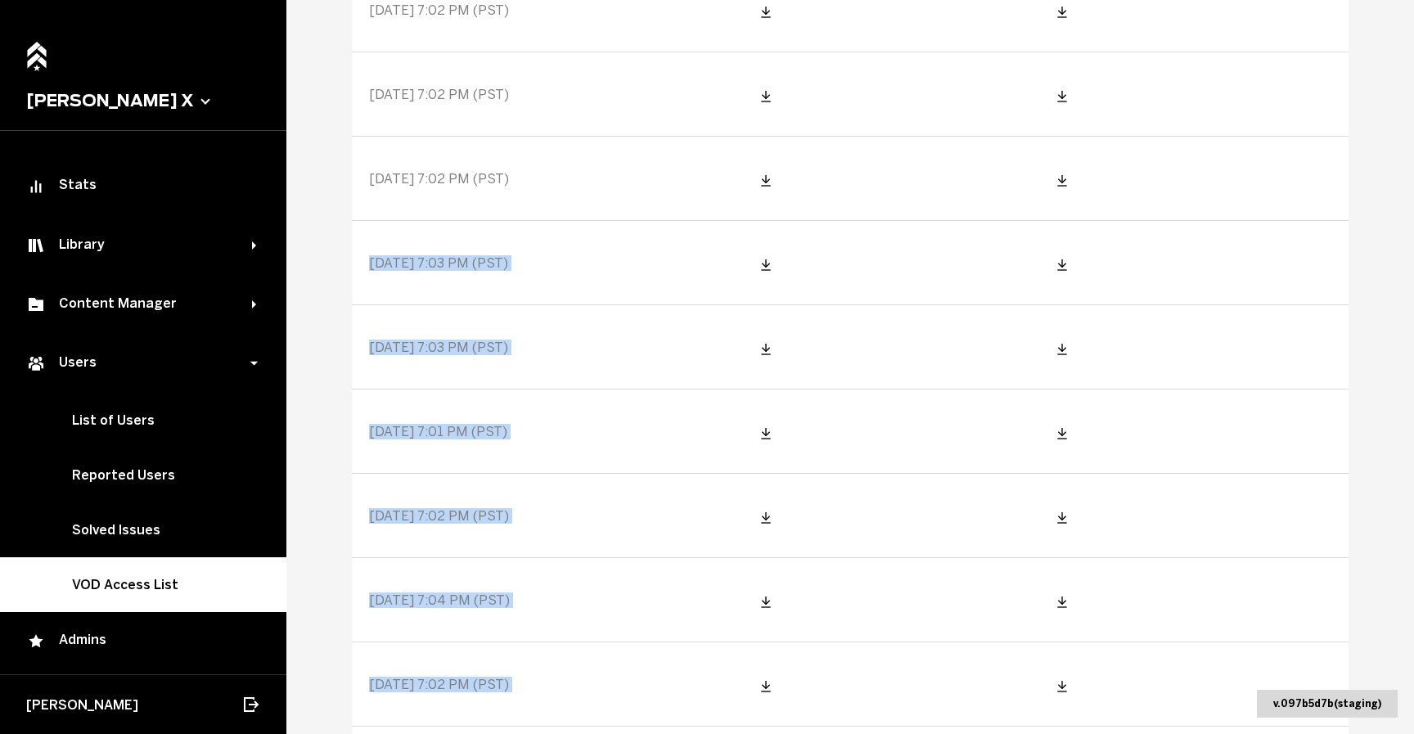
scroll to position [4120, 0]
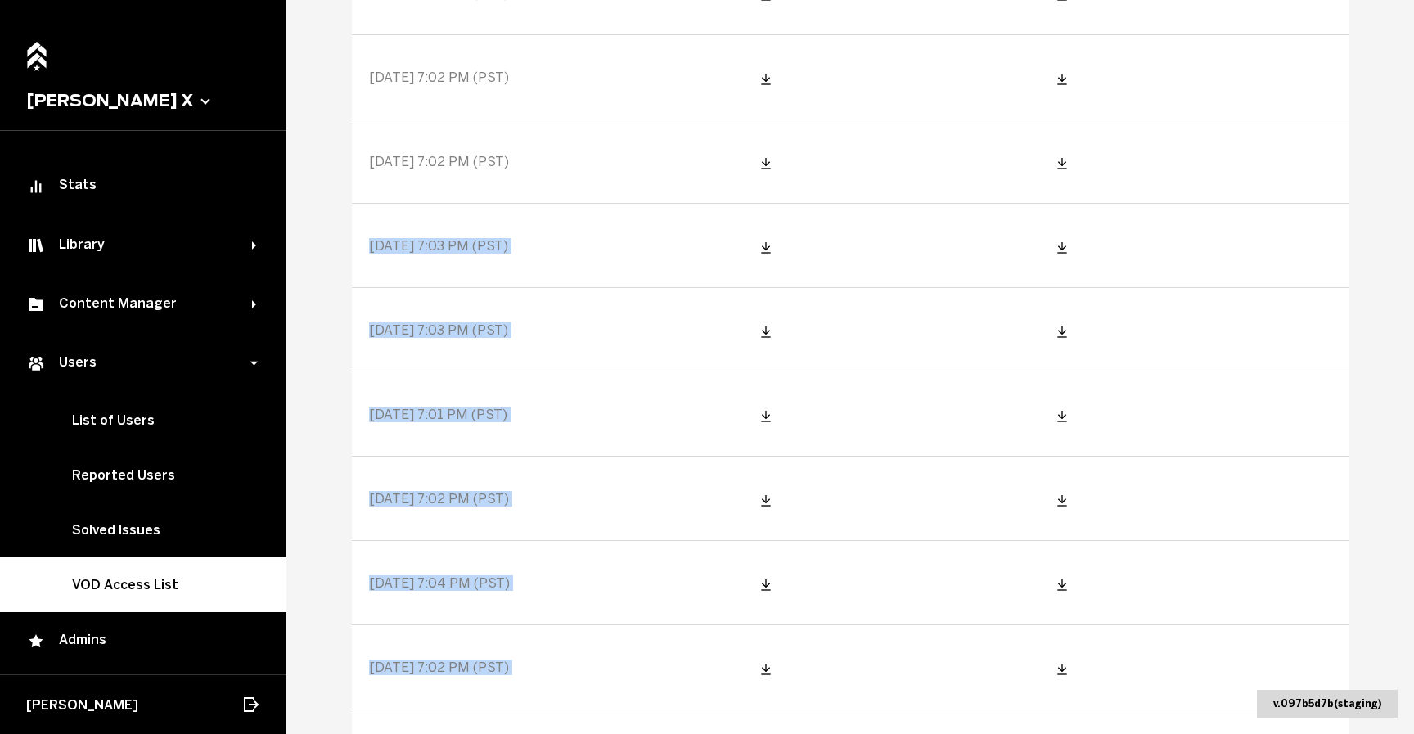
click at [490, 659] on span "[DATE] 7:02 PM (PST)" at bounding box center [439, 667] width 140 height 16
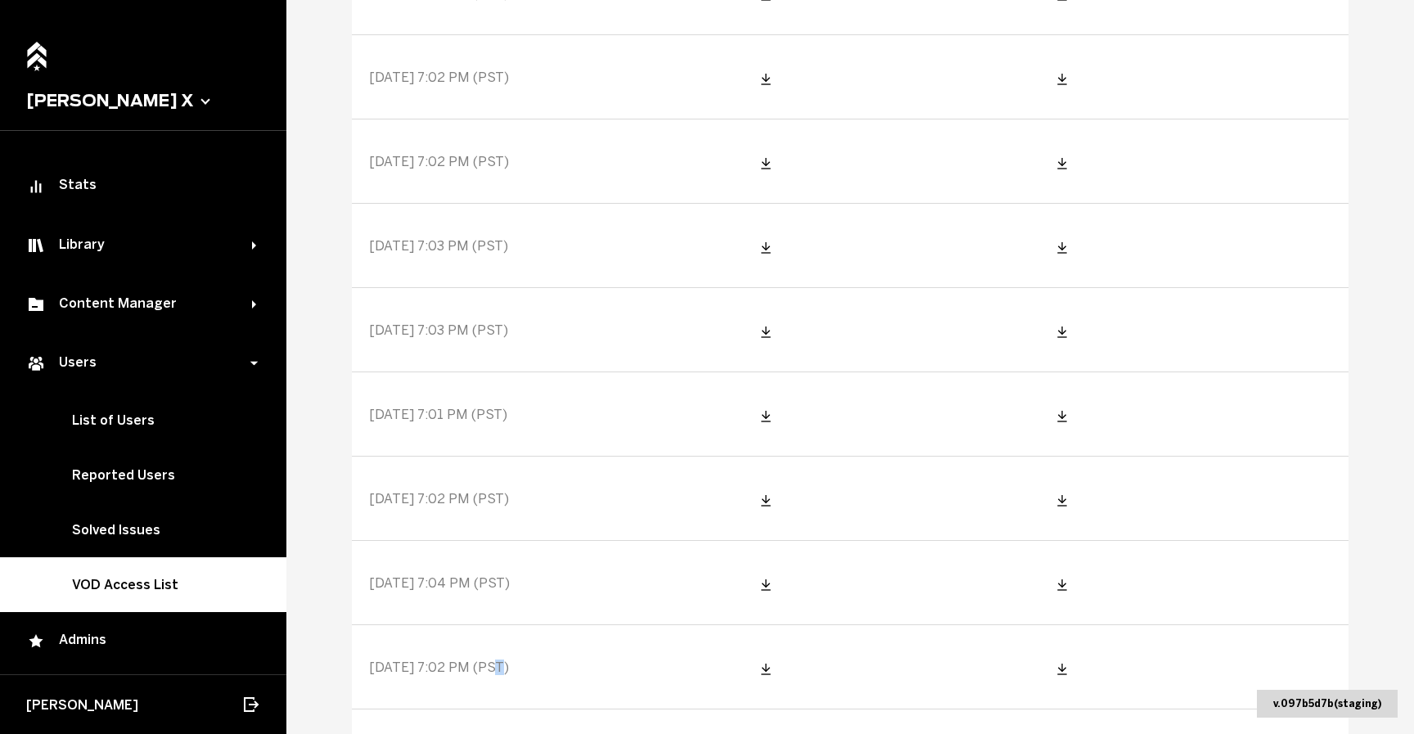
click at [490, 659] on span "[DATE] 7:02 PM (PST)" at bounding box center [439, 667] width 140 height 16
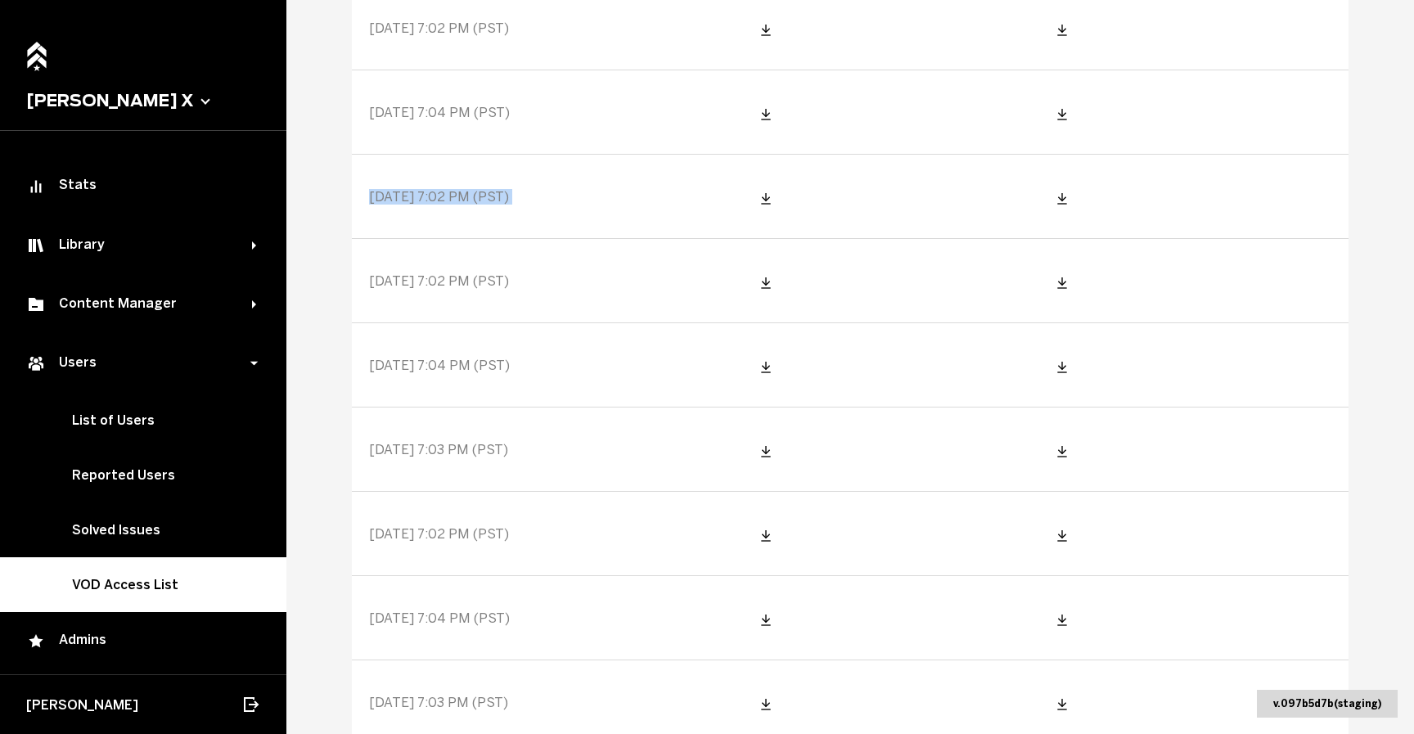
scroll to position [4597, 0]
click at [451, 691] on span "[DATE] 7:03 PM (PST)" at bounding box center [438, 695] width 139 height 16
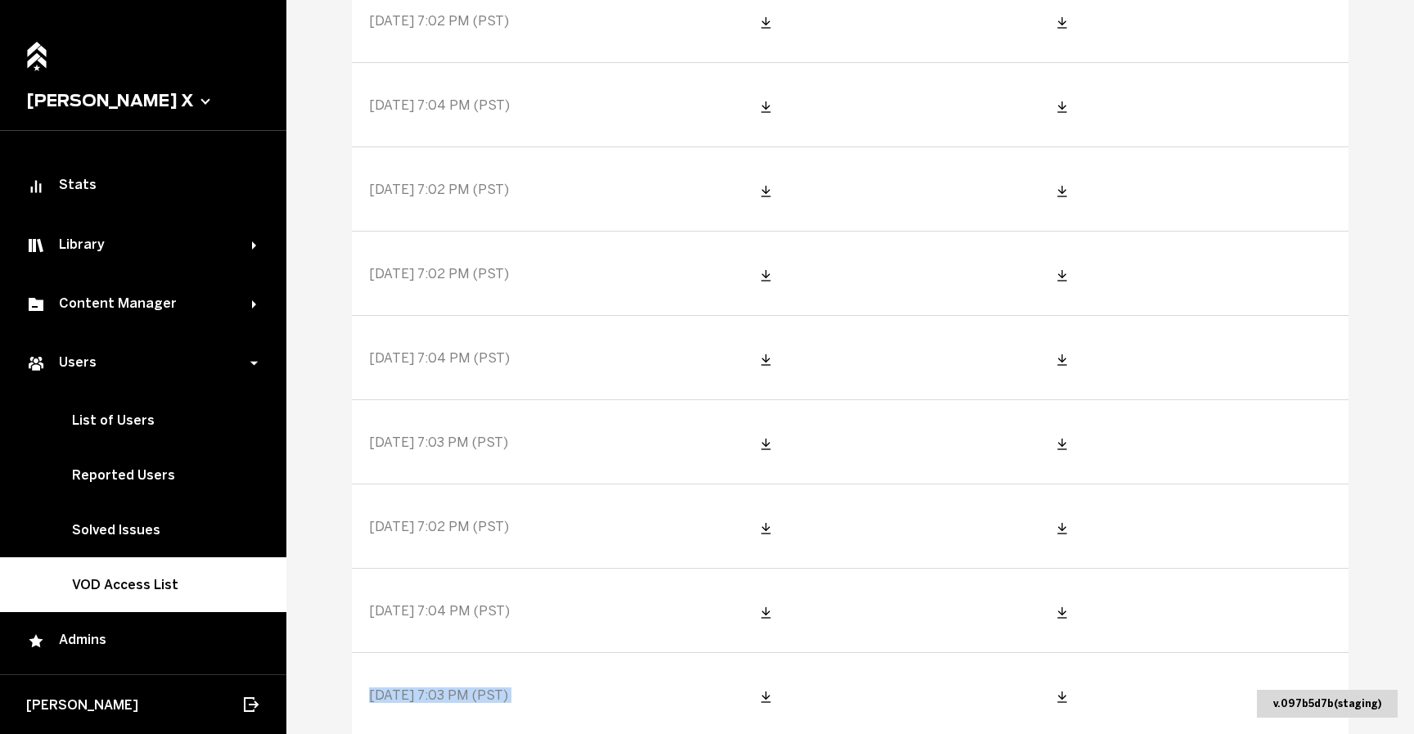
click at [451, 691] on span "[DATE] 7:03 PM (PST)" at bounding box center [438, 695] width 139 height 16
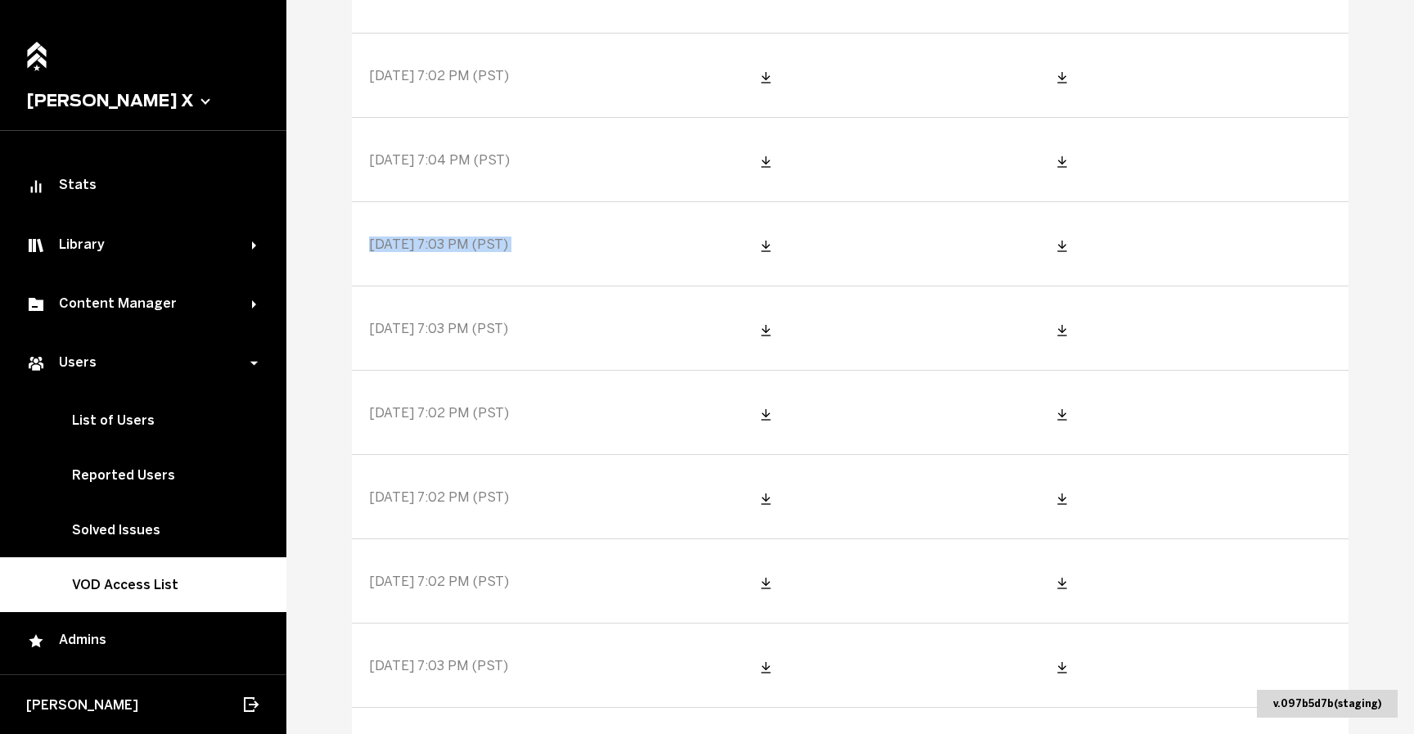
scroll to position [5061, 0]
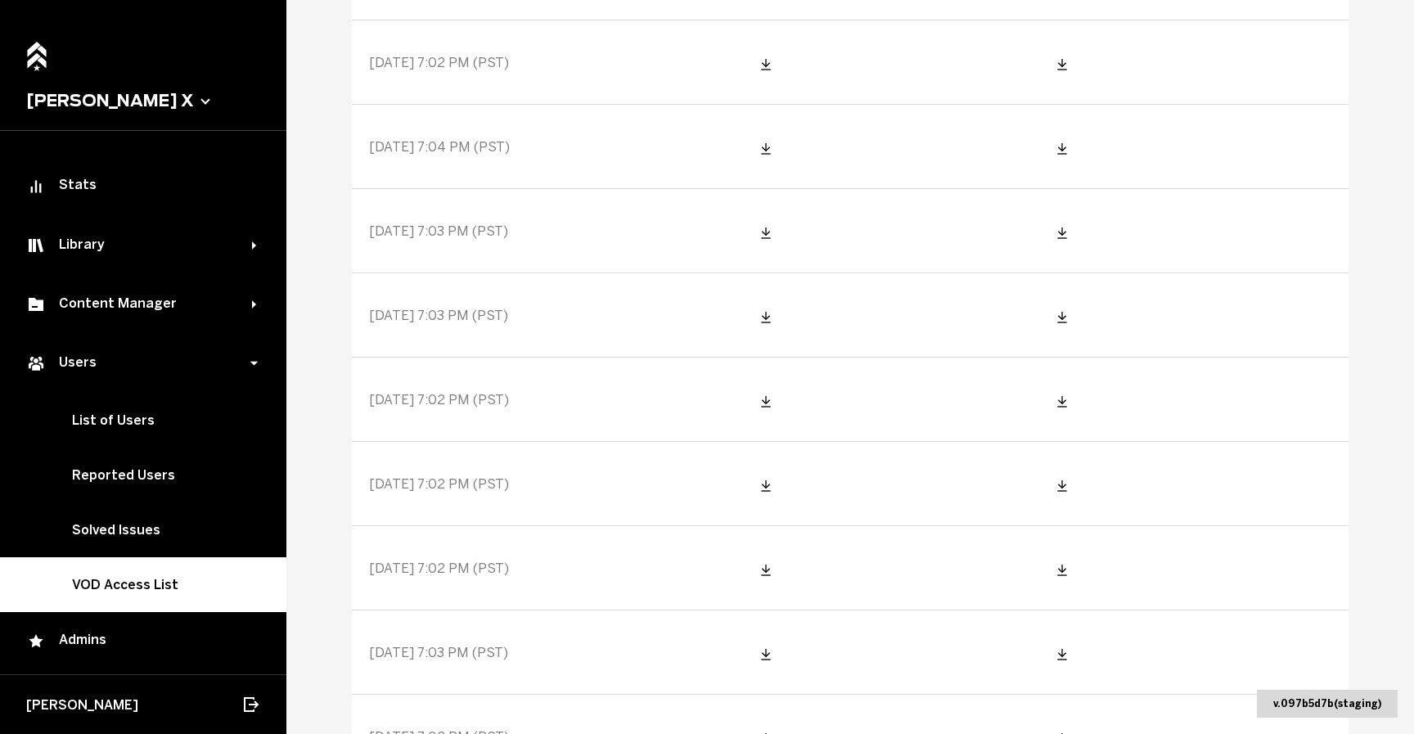
click at [465, 651] on span "[DATE] 7:03 PM (PST)" at bounding box center [438, 653] width 139 height 16
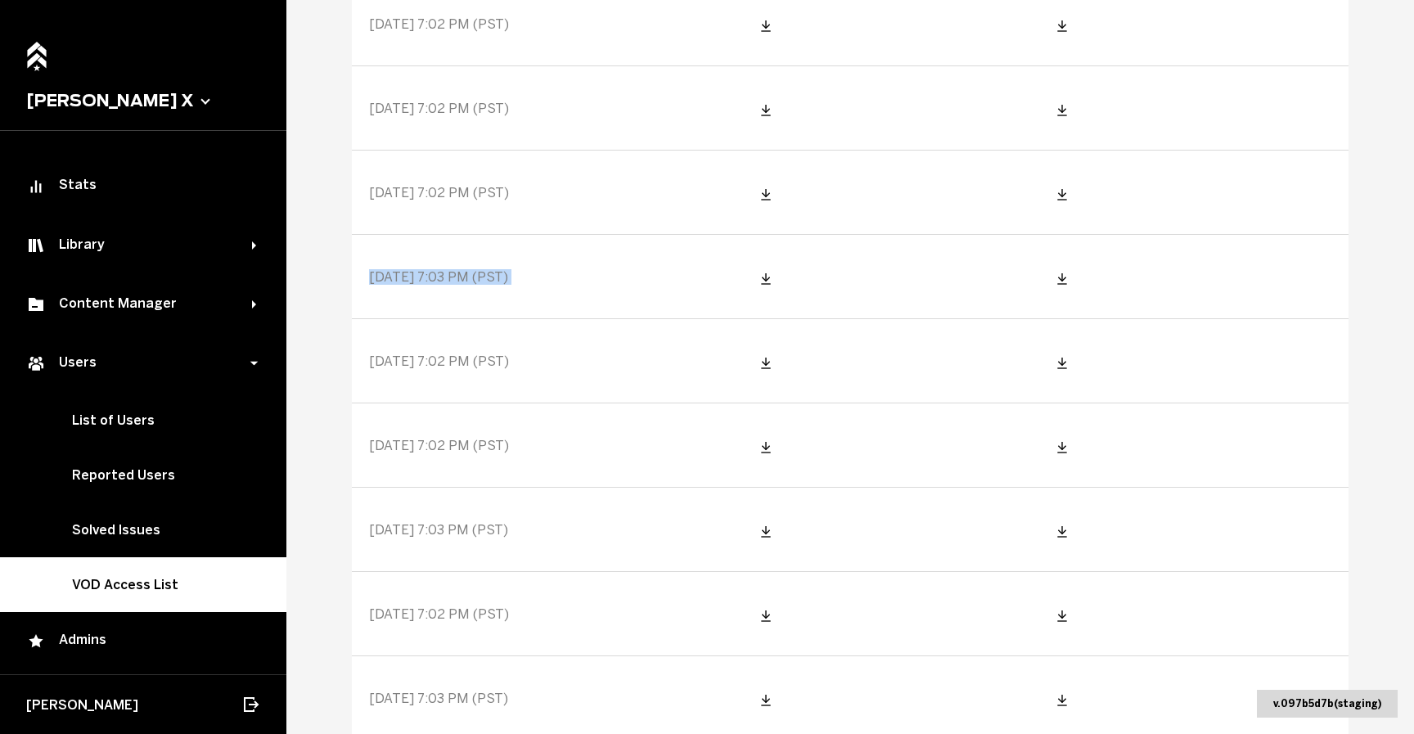
scroll to position [5501, 0]
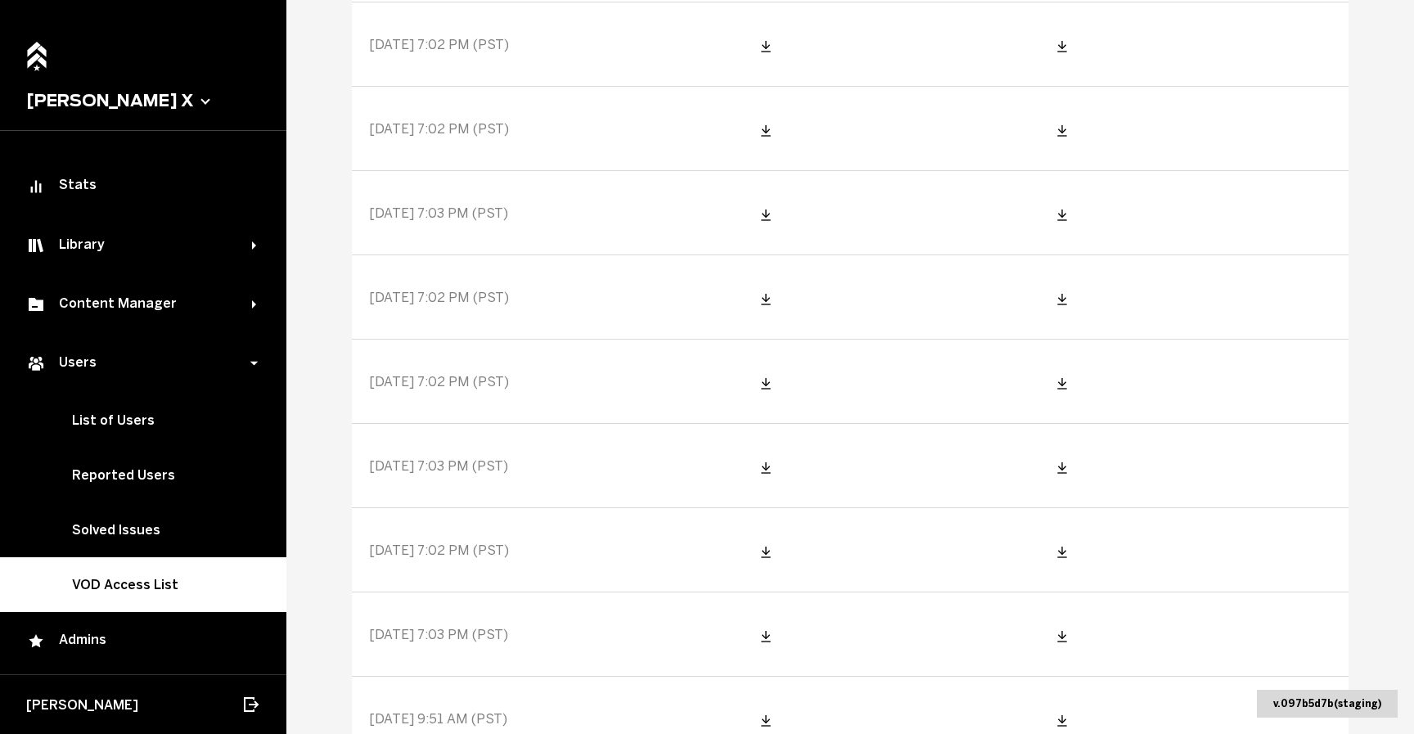
click at [460, 553] on span "[DATE] 7:02 PM (PST)" at bounding box center [439, 550] width 140 height 16
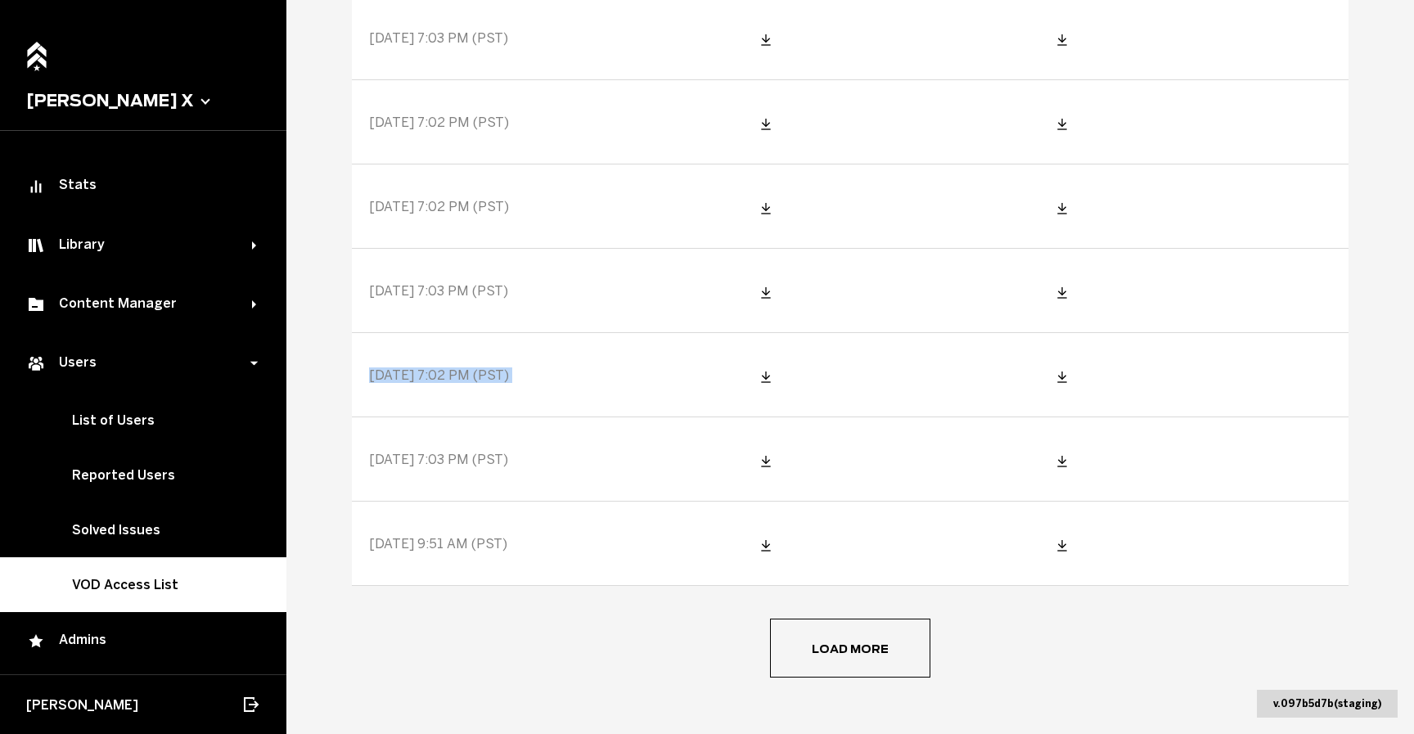
scroll to position [5700, 0]
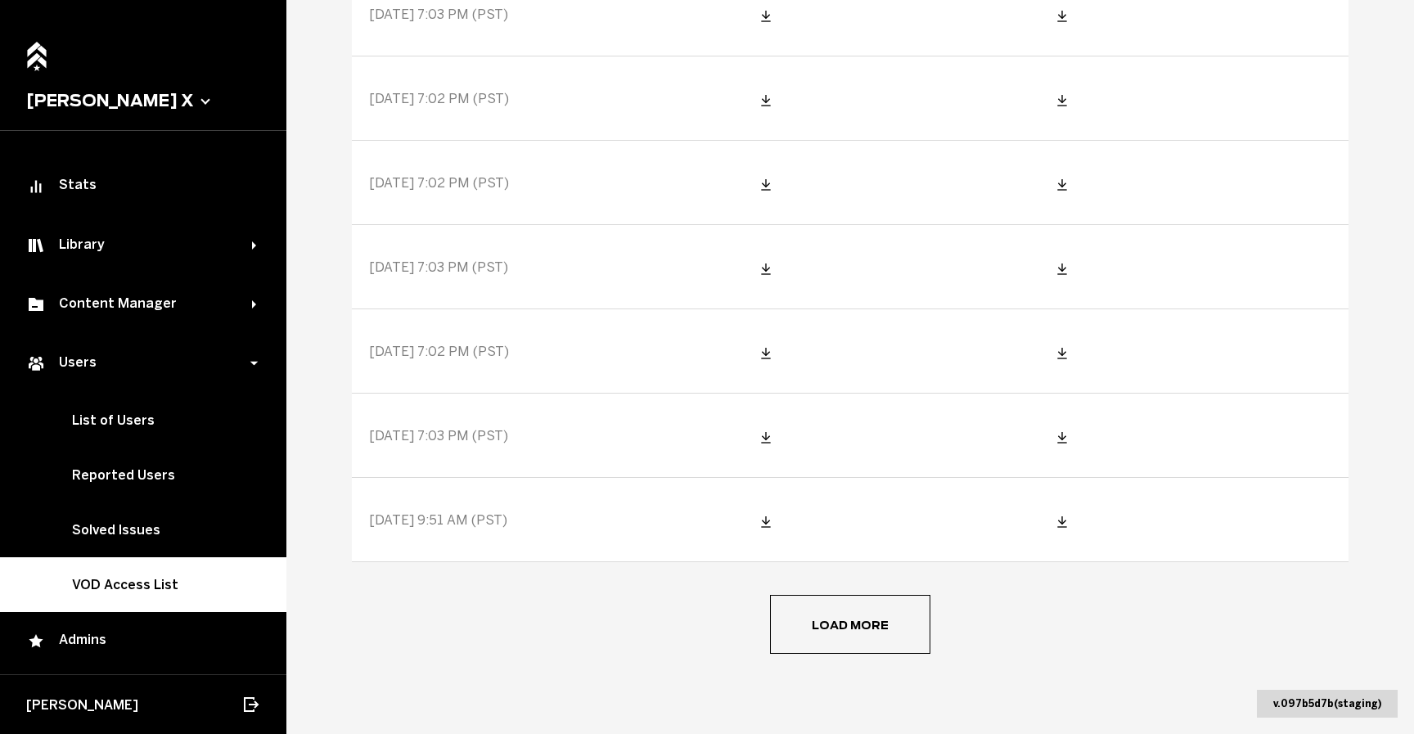
click at [433, 615] on div "Load more" at bounding box center [850, 624] width 997 height 59
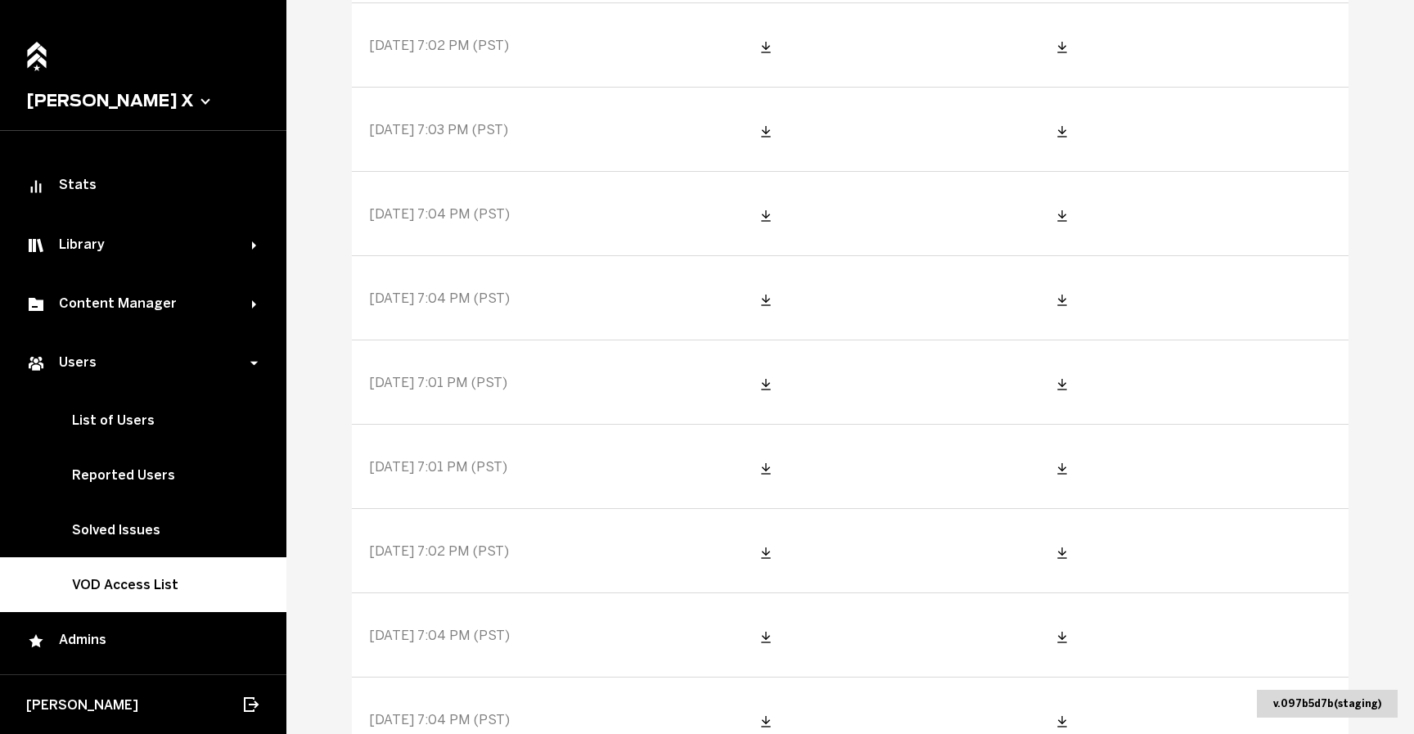
scroll to position [1739, 0]
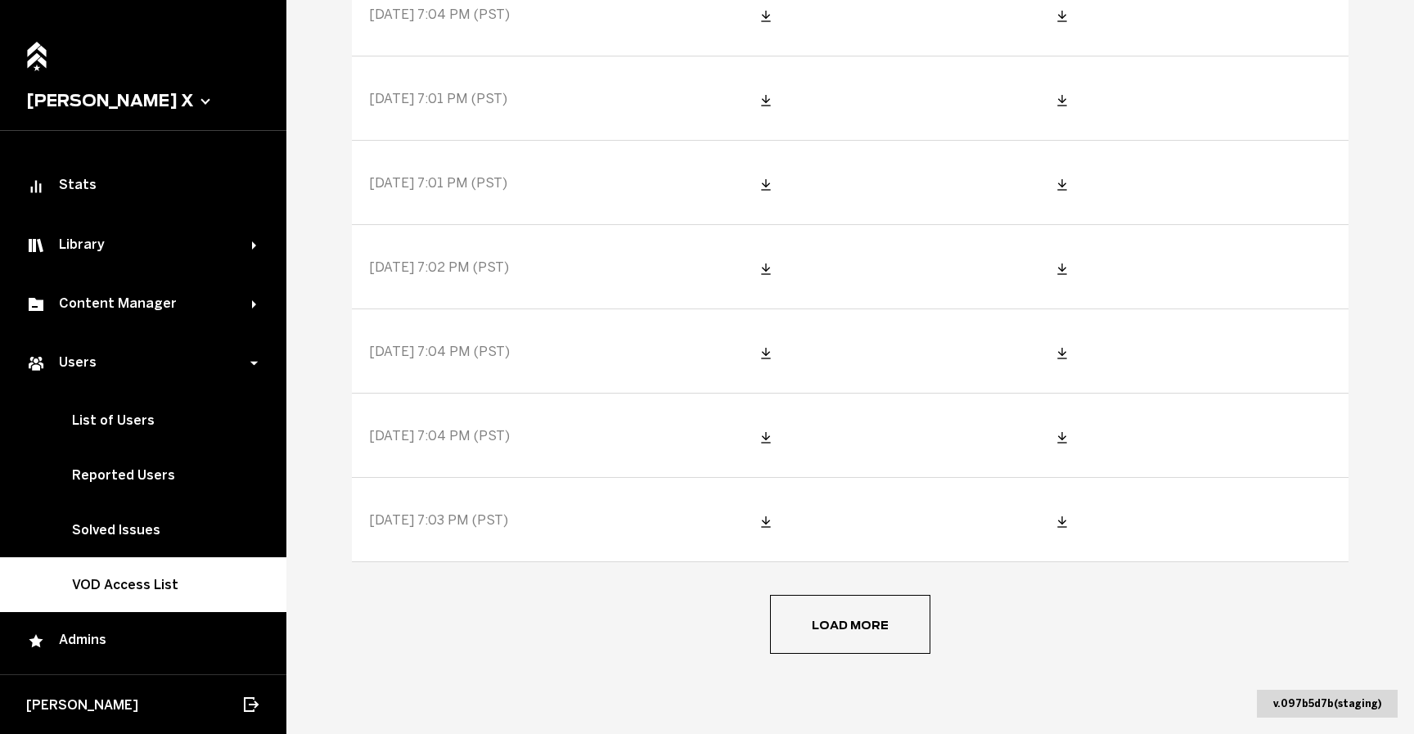
click at [776, 604] on button "Load more" at bounding box center [850, 624] width 160 height 59
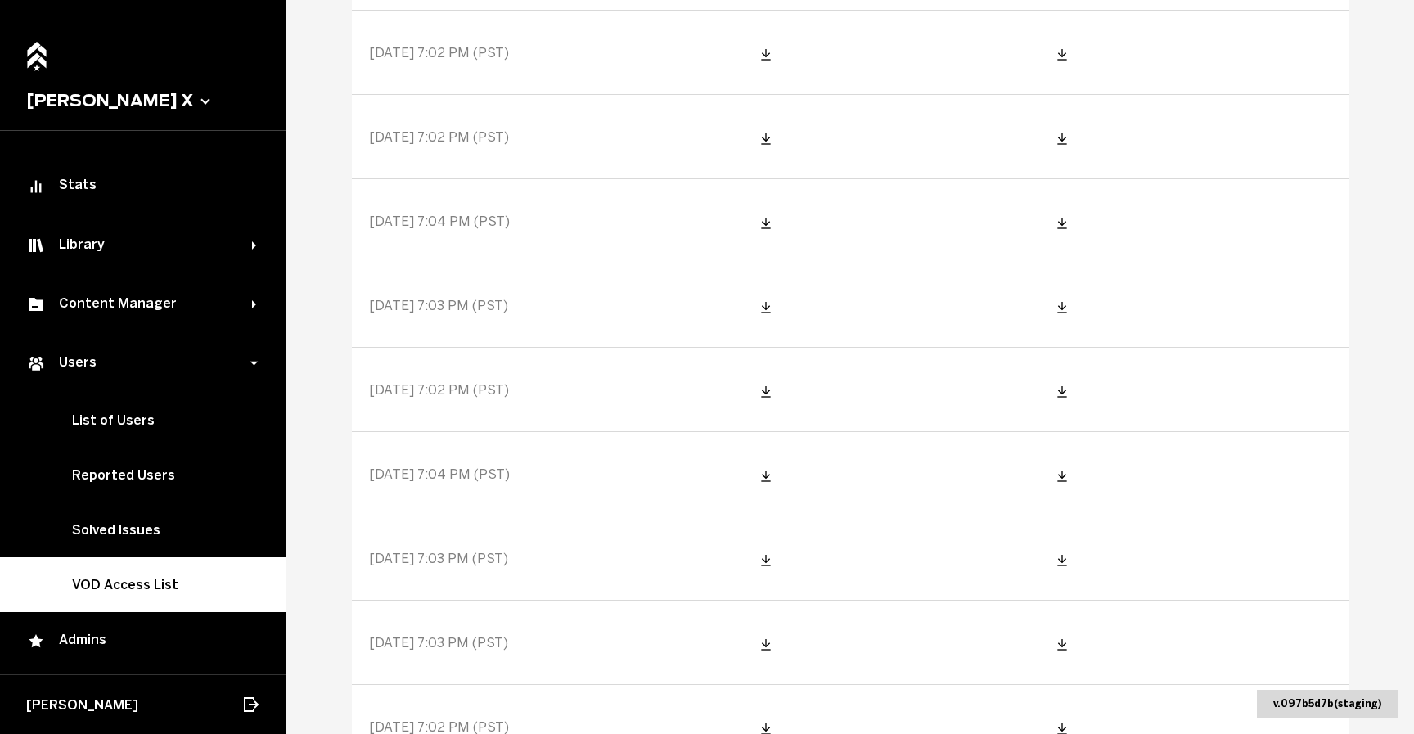
scroll to position [3846, 0]
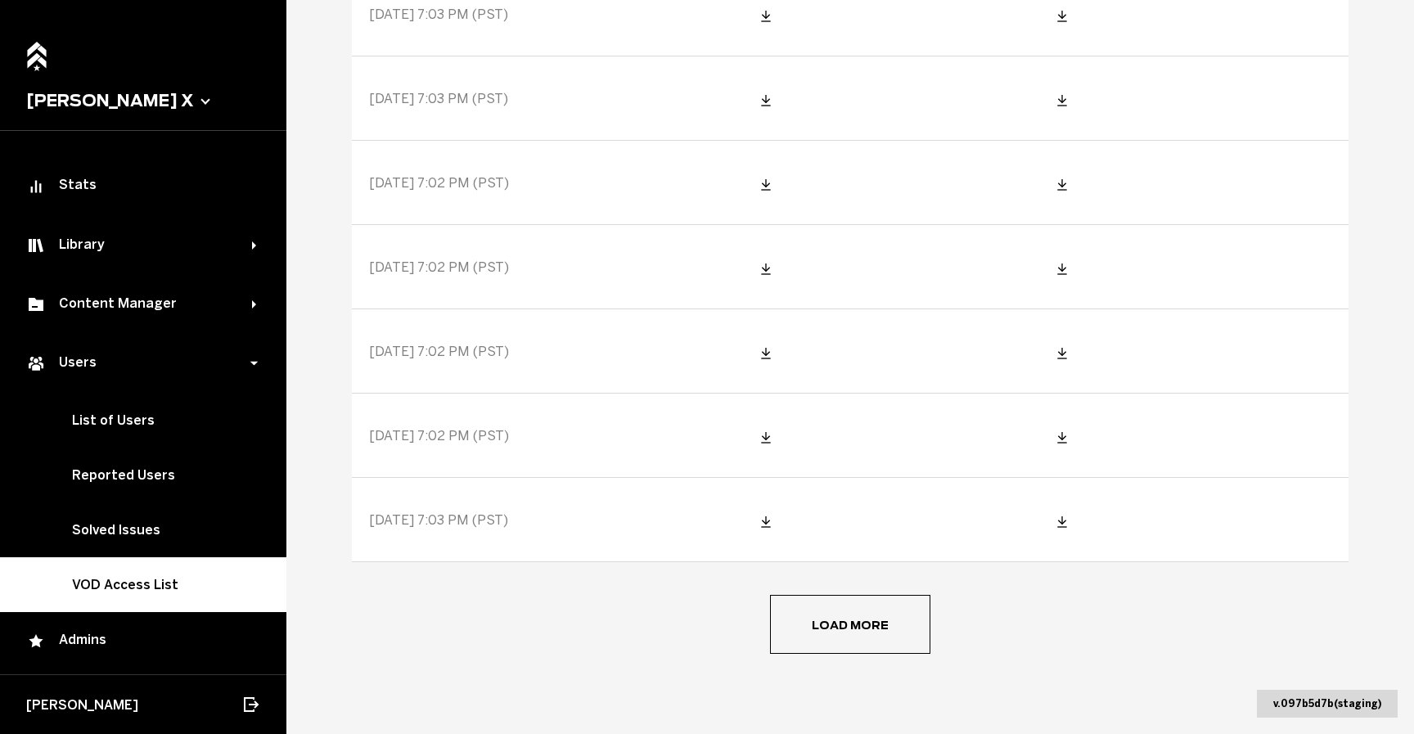
click at [816, 601] on button "Load more" at bounding box center [850, 624] width 160 height 59
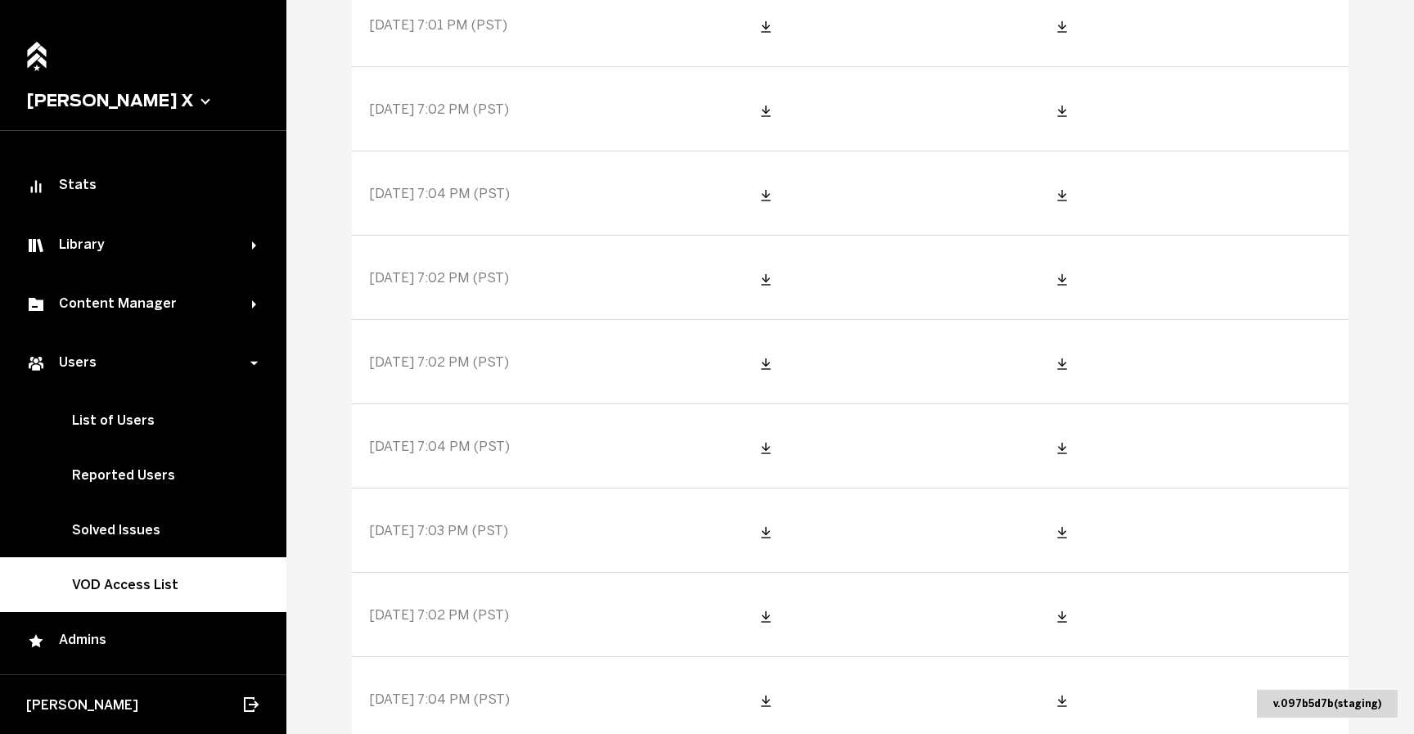
scroll to position [5531, 0]
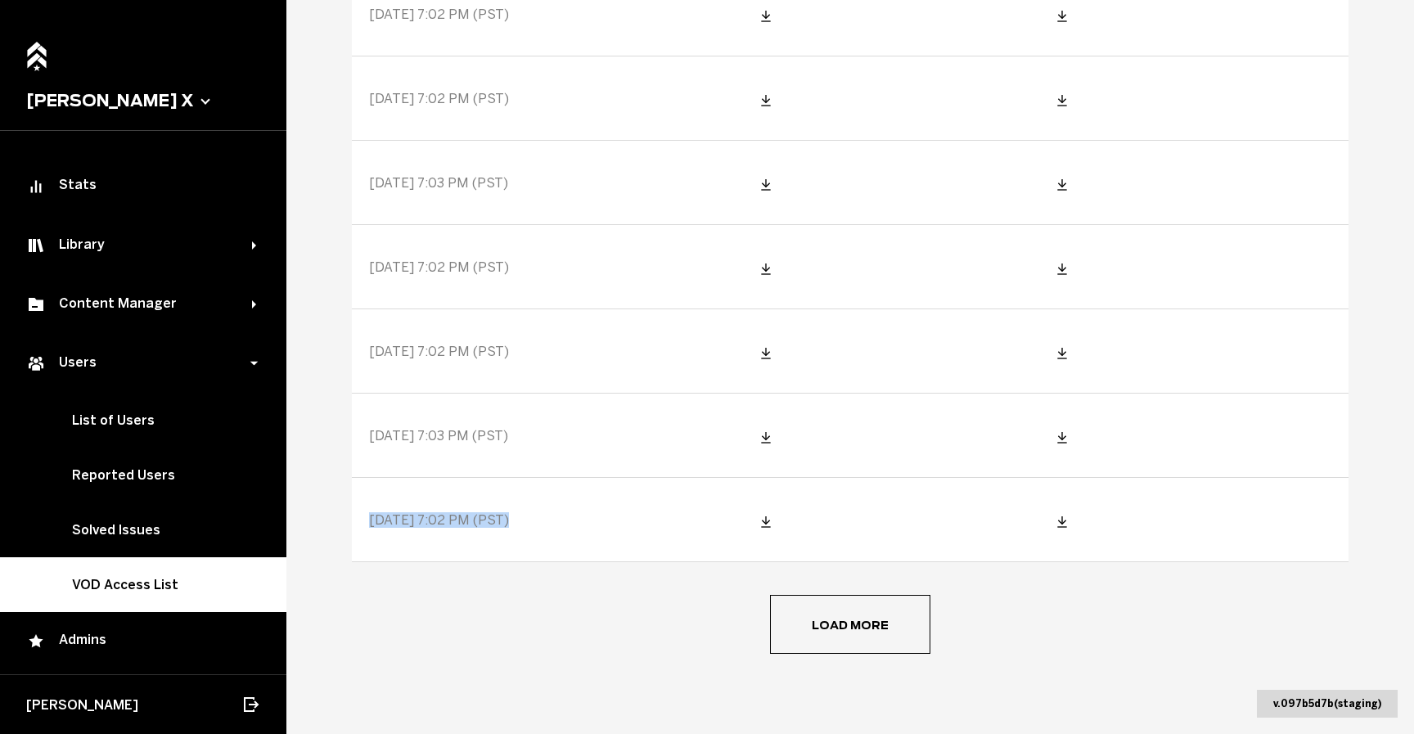
drag, startPoint x: 367, startPoint y: 519, endPoint x: 506, endPoint y: 519, distance: 139.9
click at [504, 519] on div "[DATE] 7:02 PM (PST)" at bounding box center [547, 520] width 389 height 82
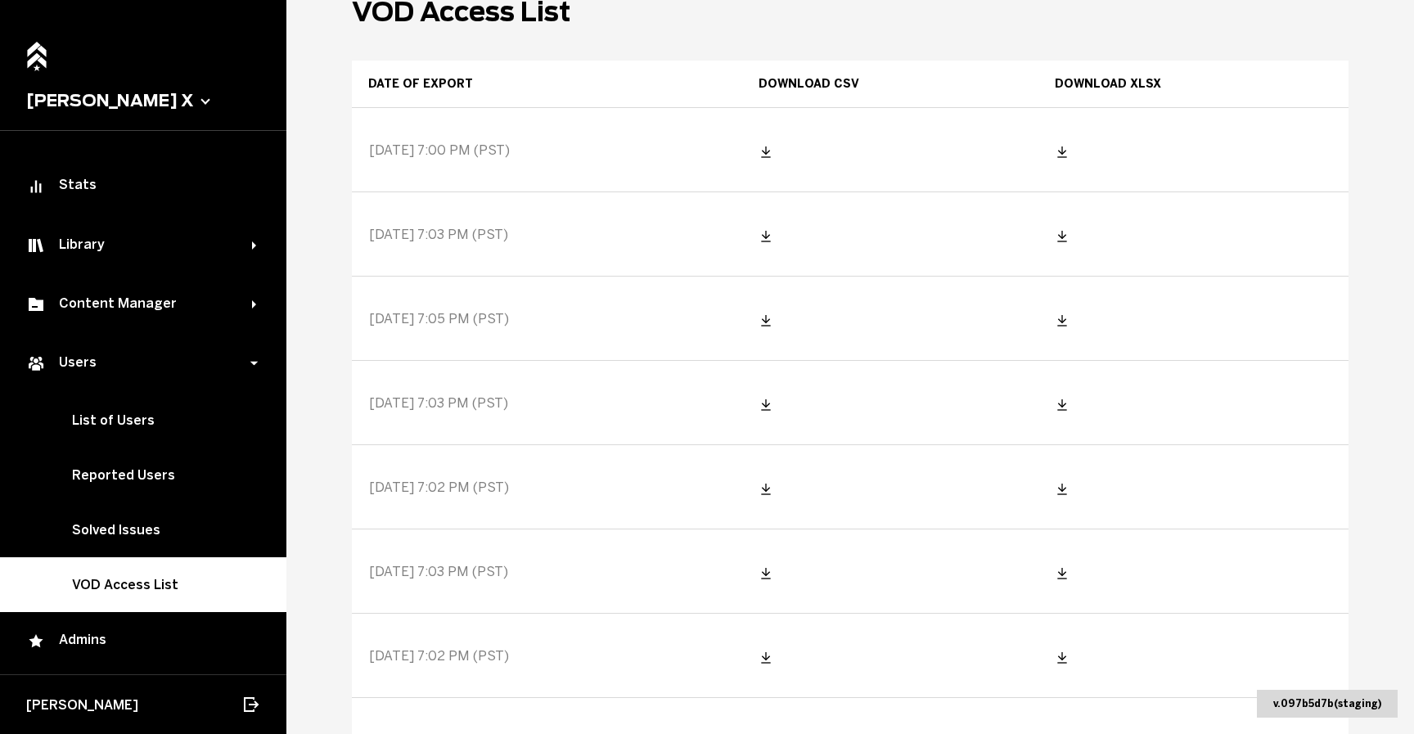
scroll to position [0, 0]
